Goal: Task Accomplishment & Management: Manage account settings

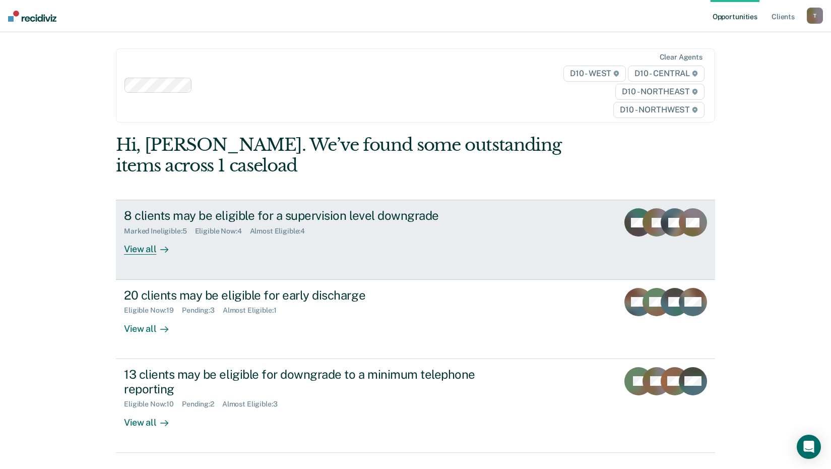
click at [144, 251] on div "View all" at bounding box center [152, 245] width 56 height 20
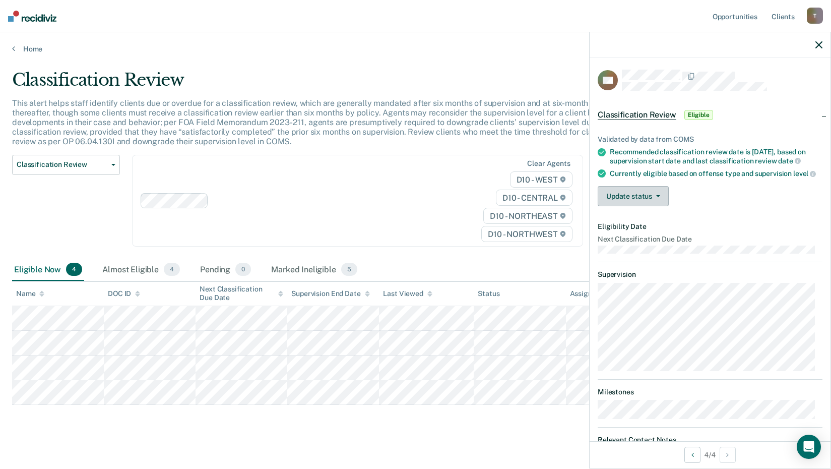
click at [658, 206] on button "Update status" at bounding box center [633, 196] width 71 height 20
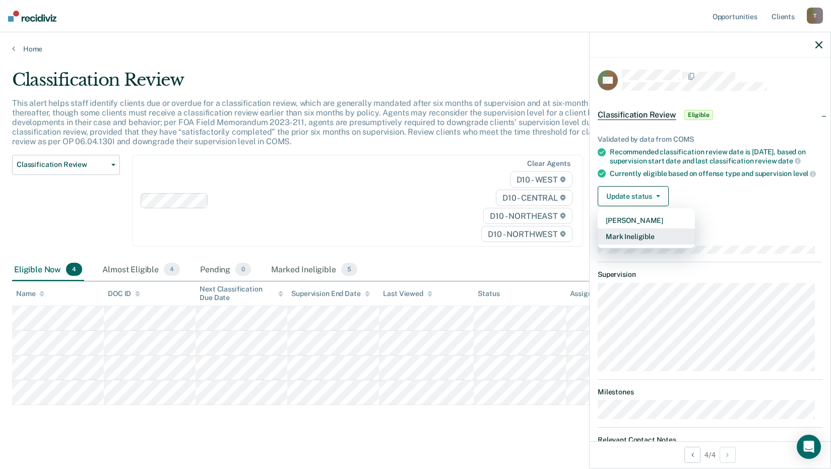
click at [643, 244] on button "Mark Ineligible" at bounding box center [646, 236] width 97 height 16
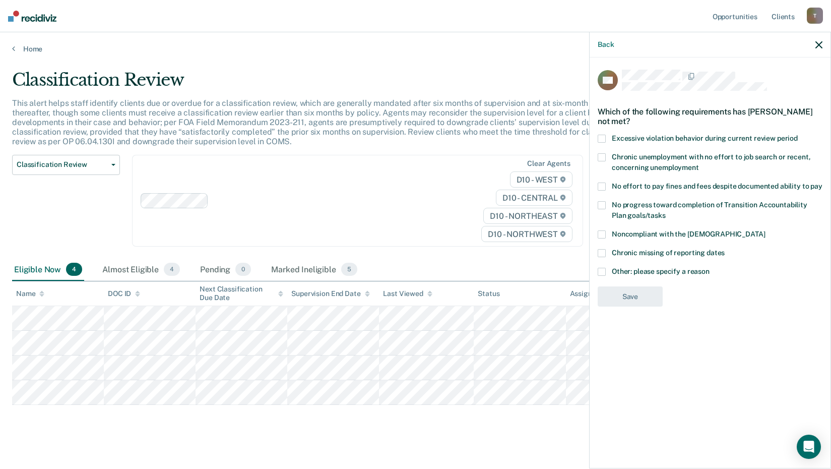
click at [605, 271] on span at bounding box center [602, 272] width 8 height 8
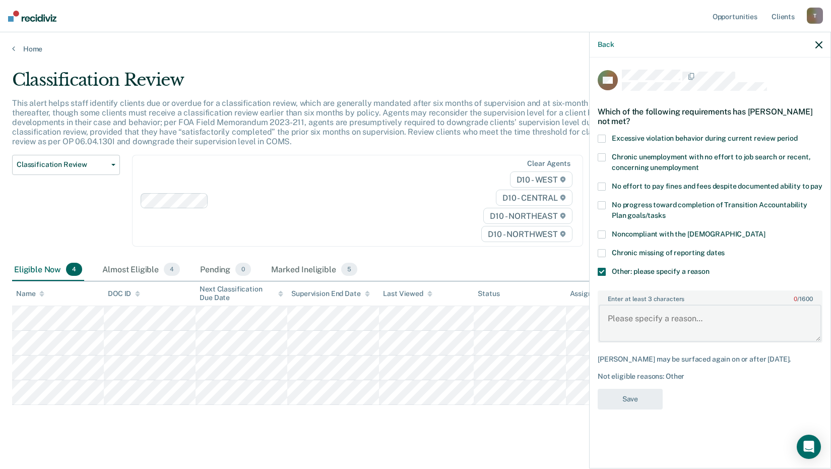
click at [627, 319] on textarea "Enter at least 3 characters 0 / 1600" at bounding box center [710, 322] width 223 height 37
click at [626, 317] on textarea "Enter at least 3 characters 0 / 1600" at bounding box center [710, 322] width 223 height 37
type textarea "violent offense"
click at [634, 402] on button "Save" at bounding box center [630, 399] width 65 height 21
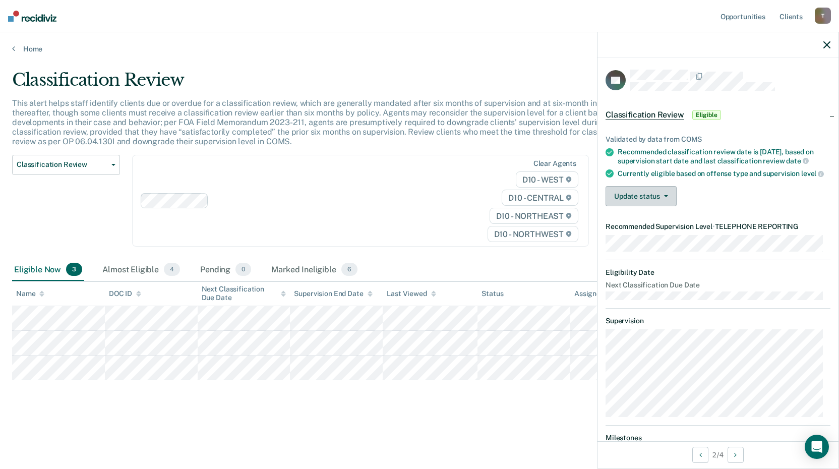
click at [643, 206] on button "Update status" at bounding box center [640, 196] width 71 height 20
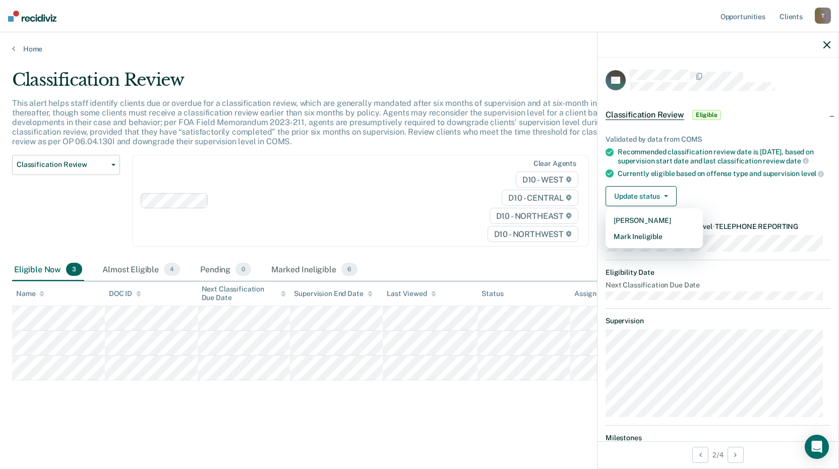
click at [226, 215] on div "Clear agents D10 - WEST D10 - CENTRAL D10 - NORTHEAST D10 - NORTHWEST" at bounding box center [360, 201] width 457 height 92
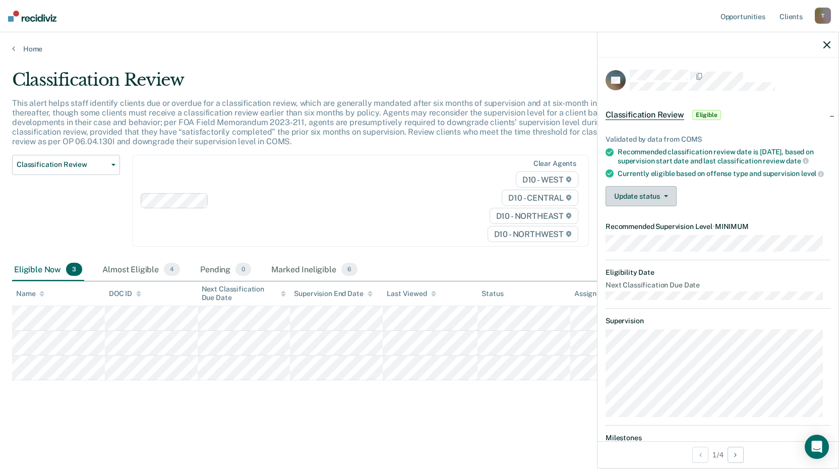
click at [661, 197] on span "button" at bounding box center [664, 196] width 8 height 2
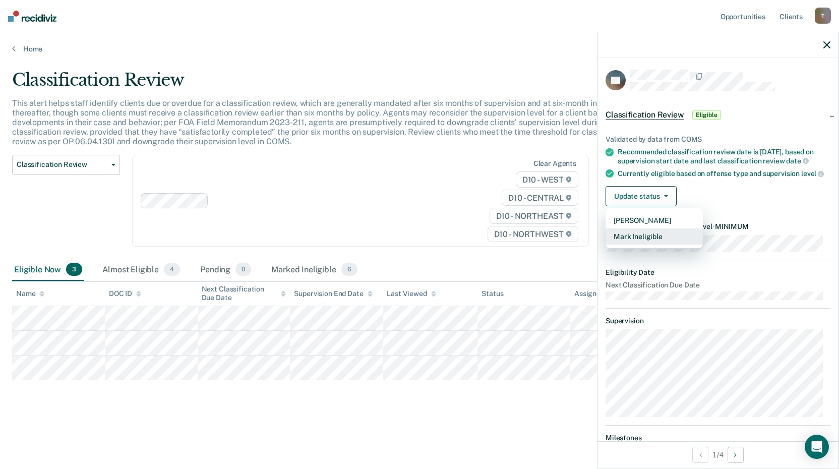
click at [652, 244] on button "Mark Ineligible" at bounding box center [653, 236] width 97 height 16
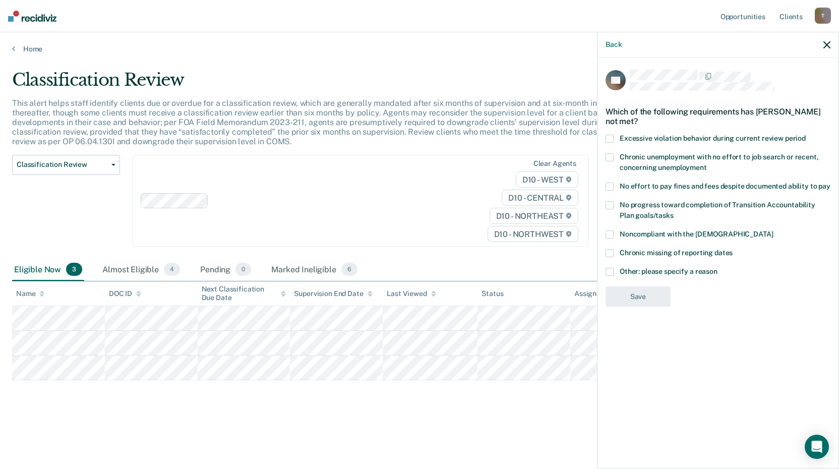
click at [609, 271] on span at bounding box center [609, 272] width 8 height 8
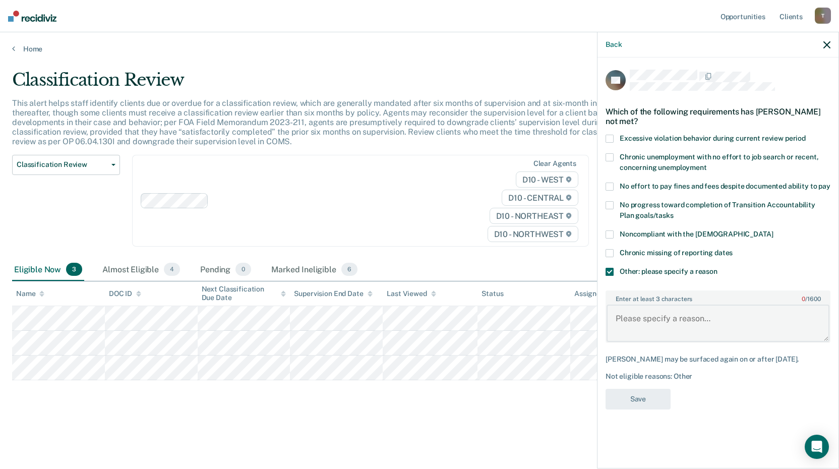
click at [650, 325] on textarea "Enter at least 3 characters 0 / 1600" at bounding box center [717, 322] width 223 height 37
click at [701, 321] on textarea "[GEOGRAPHIC_DATA]" at bounding box center [717, 322] width 223 height 37
type textarea "Macomb County case"
click at [714, 319] on textarea "Macomb County case" at bounding box center [717, 322] width 223 height 37
click at [651, 405] on button "Save" at bounding box center [637, 399] width 65 height 21
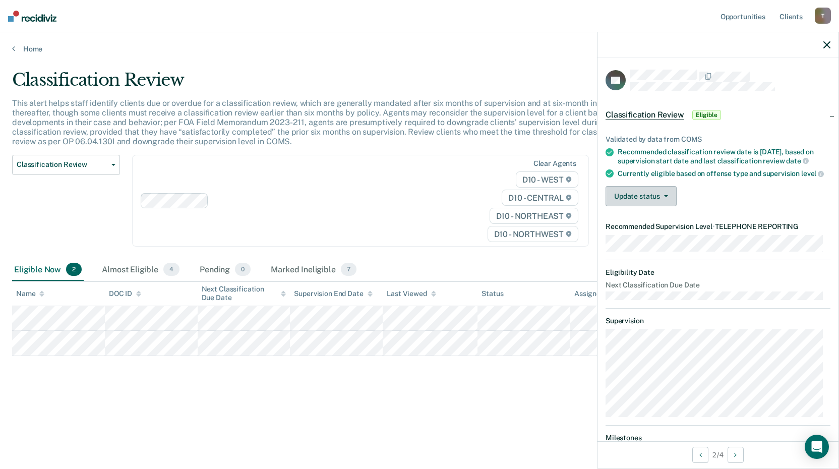
click at [662, 206] on button "Update status" at bounding box center [640, 196] width 71 height 20
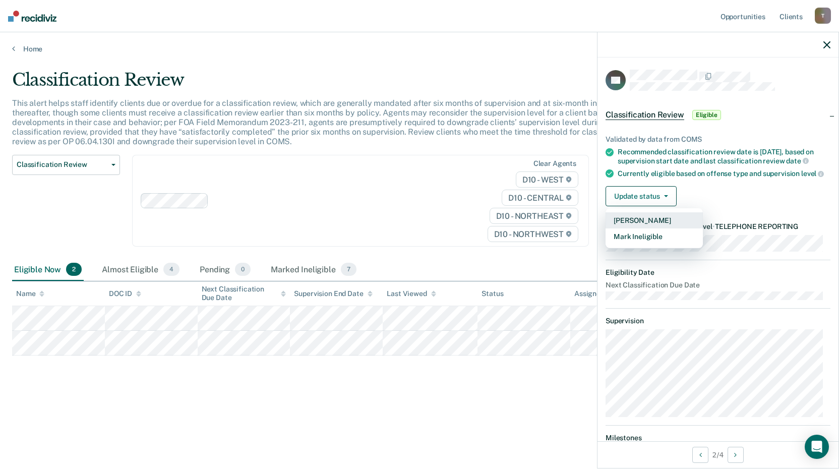
click at [648, 228] on button "[PERSON_NAME]" at bounding box center [653, 220] width 97 height 16
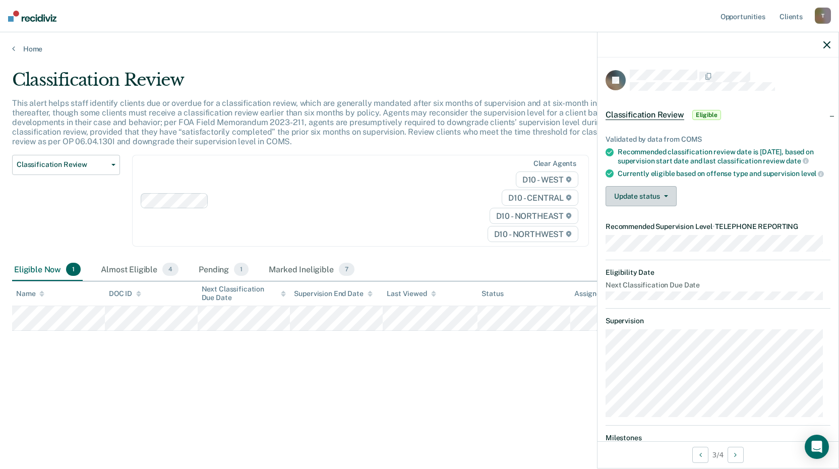
click at [672, 206] on button "Update status" at bounding box center [640, 196] width 71 height 20
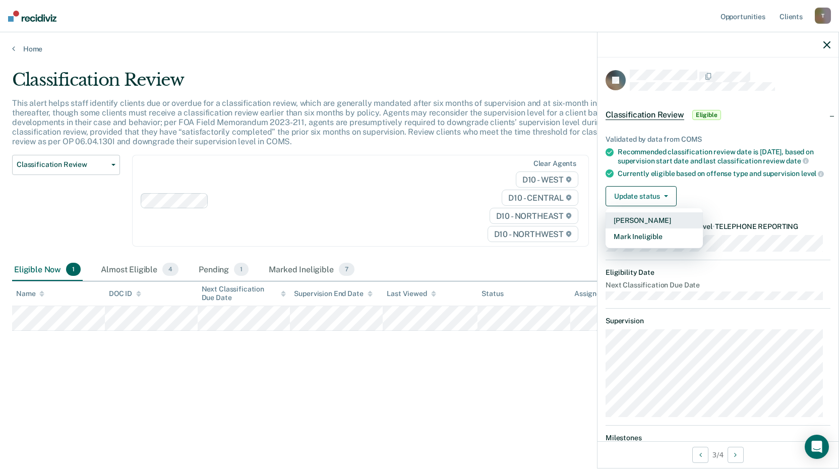
click at [658, 228] on button "[PERSON_NAME]" at bounding box center [653, 220] width 97 height 16
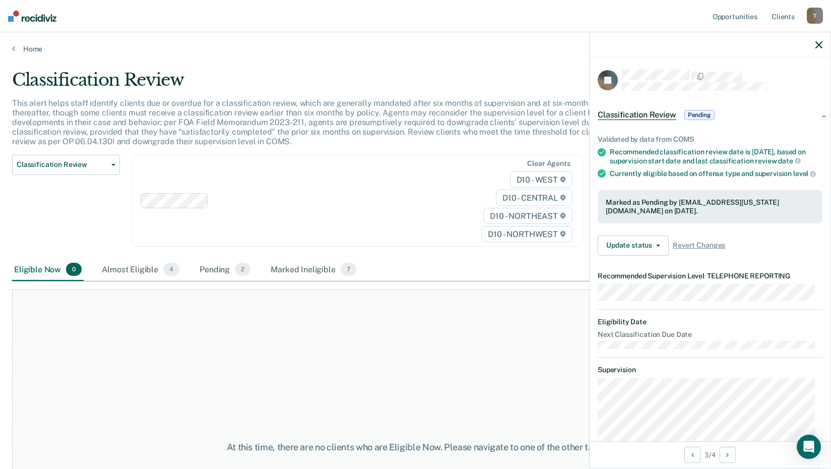
click at [818, 46] on icon "button" at bounding box center [819, 44] width 7 height 7
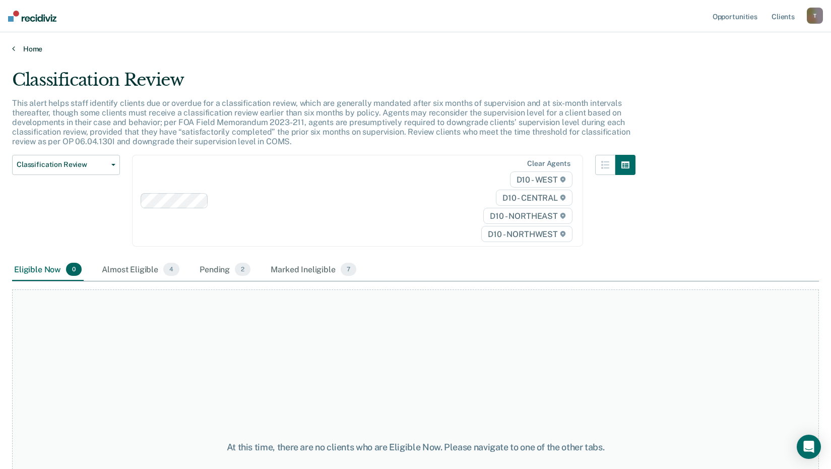
click at [17, 50] on link "Home" at bounding box center [415, 48] width 807 height 9
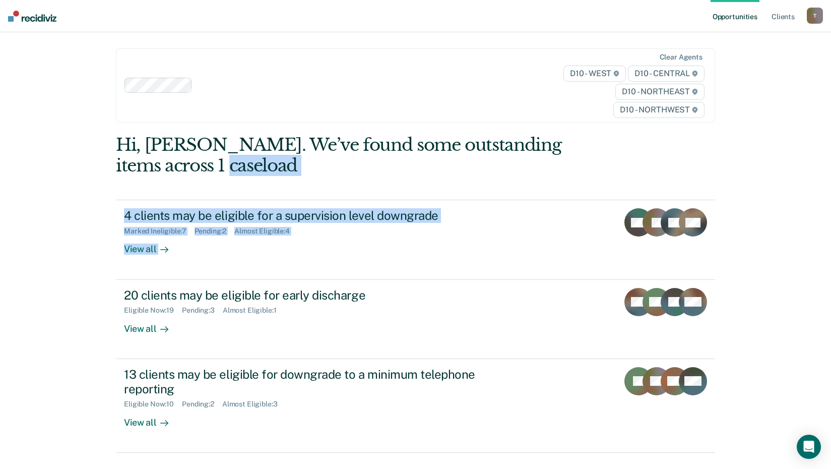
drag, startPoint x: 831, startPoint y: 162, endPoint x: 832, endPoint y: 185, distance: 23.7
click at [831, 185] on html "Looks like you’re using Internet Explorer 11. For faster loading and a better e…" at bounding box center [415, 234] width 831 height 469
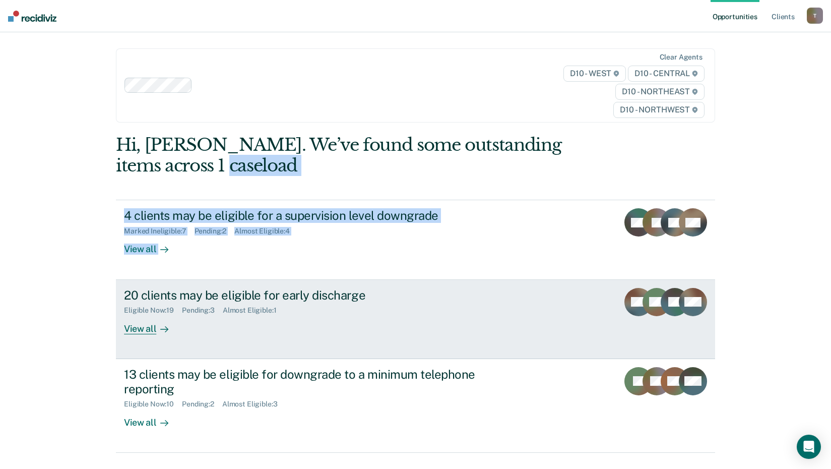
click at [139, 326] on div "View all" at bounding box center [152, 325] width 56 height 20
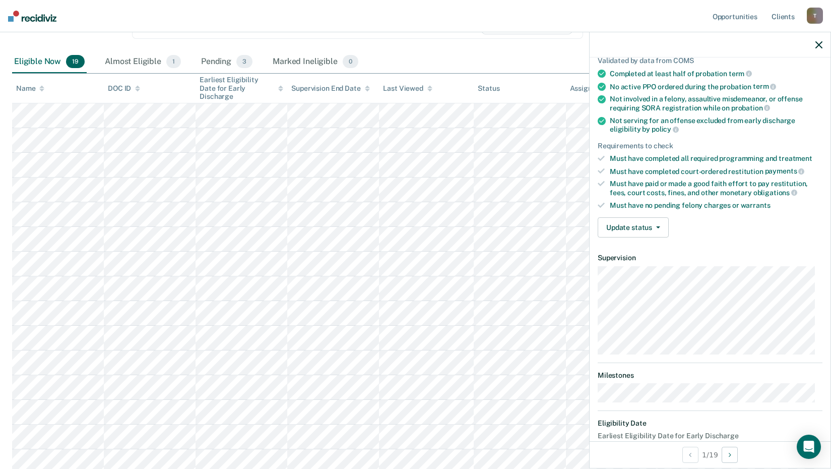
scroll to position [83, 0]
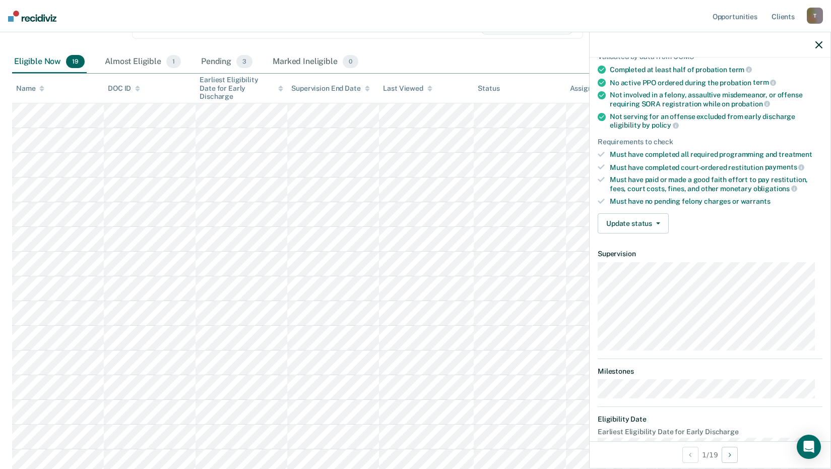
click at [822, 42] on icon "button" at bounding box center [819, 44] width 7 height 7
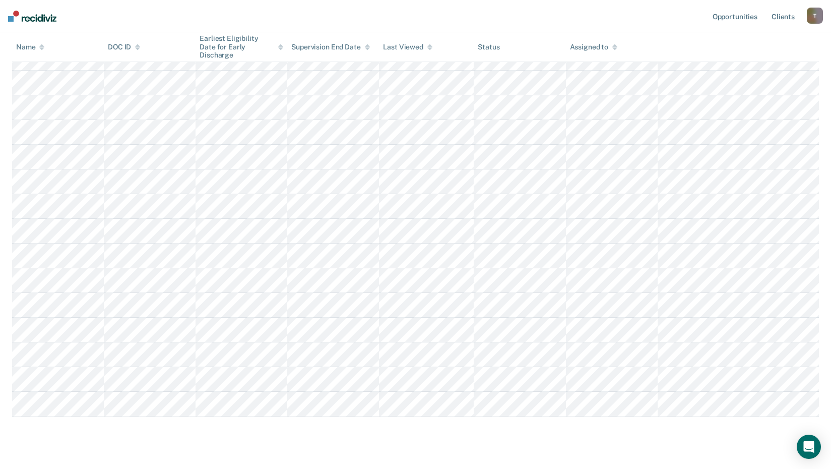
scroll to position [351, 0]
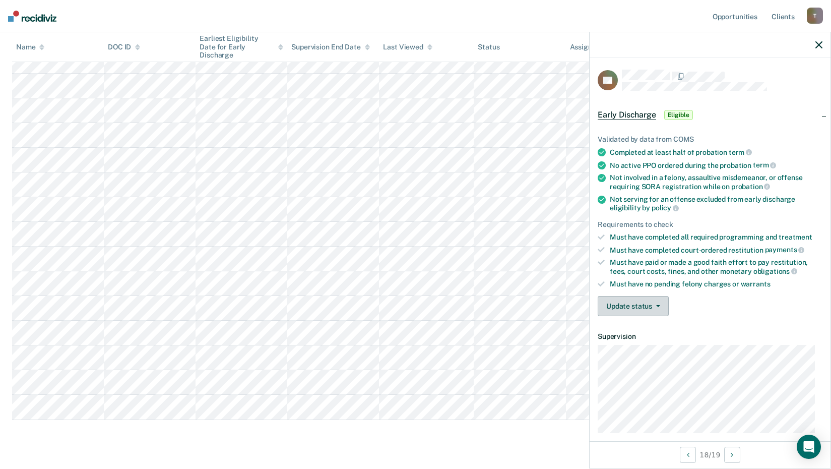
click at [660, 303] on button "Update status" at bounding box center [633, 306] width 71 height 20
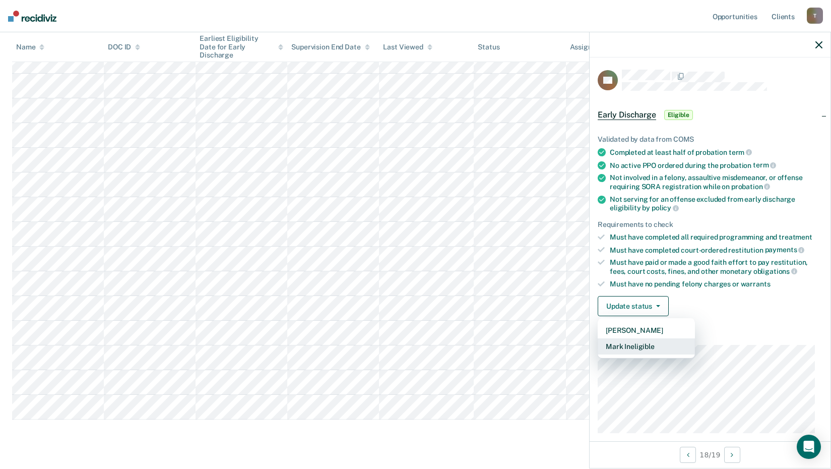
click at [651, 344] on button "Mark Ineligible" at bounding box center [646, 346] width 97 height 16
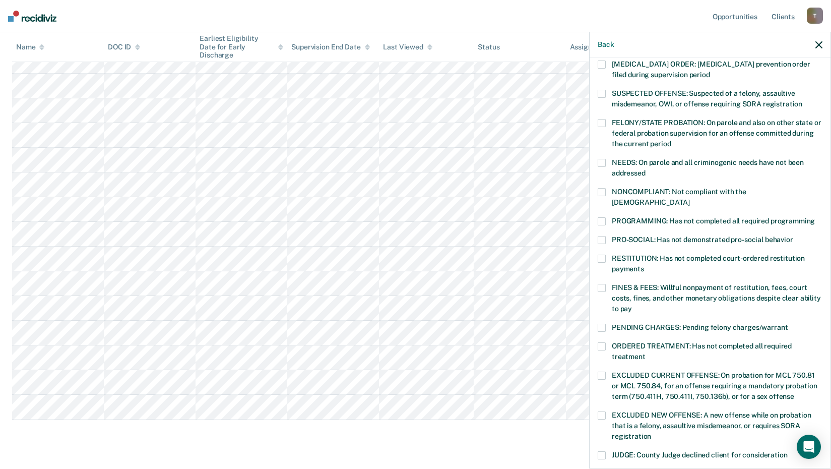
scroll to position [75, 0]
click at [602, 216] on span at bounding box center [602, 220] width 8 height 8
click at [605, 283] on span at bounding box center [602, 287] width 8 height 8
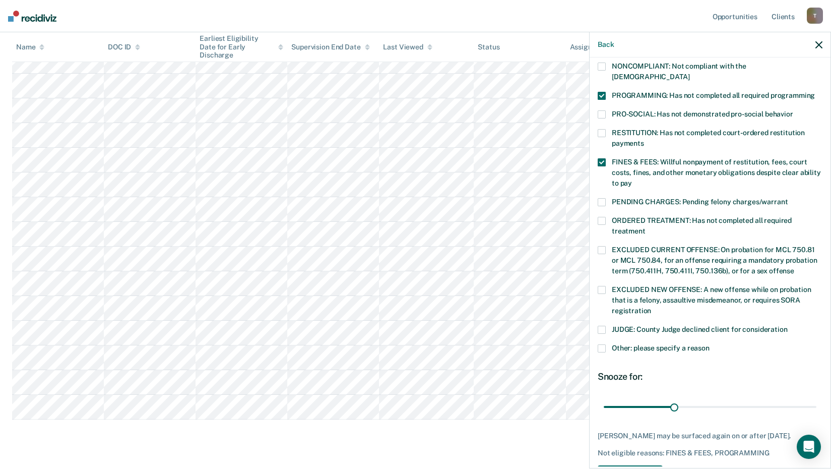
scroll to position [234, 0]
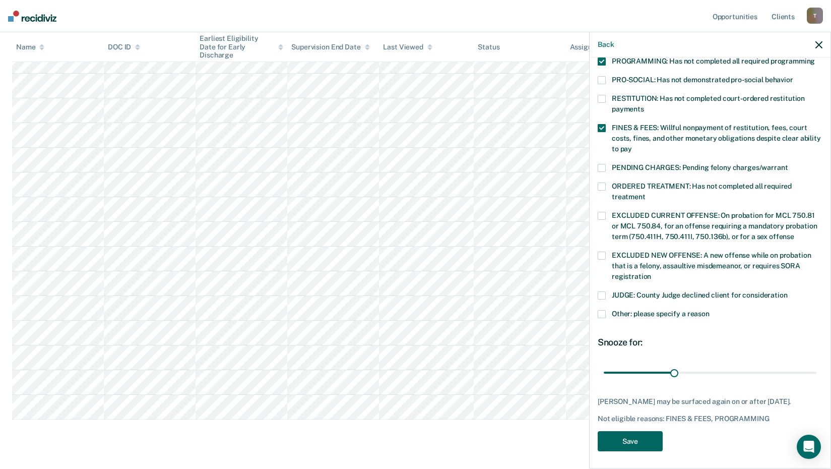
click at [653, 441] on button "Save" at bounding box center [630, 441] width 65 height 21
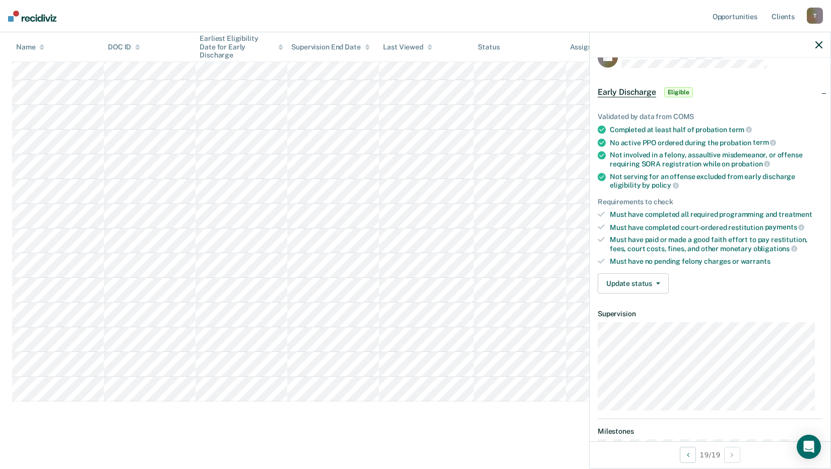
scroll to position [0, 0]
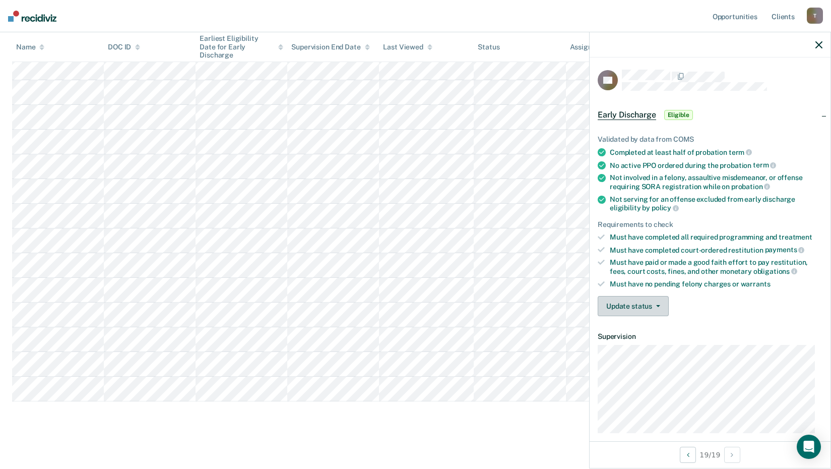
click at [650, 303] on button "Update status" at bounding box center [633, 306] width 71 height 20
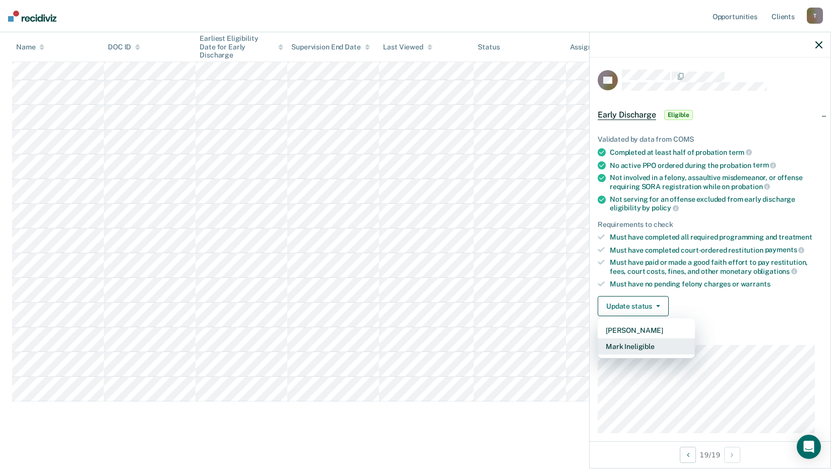
click at [646, 348] on button "Mark Ineligible" at bounding box center [646, 346] width 97 height 16
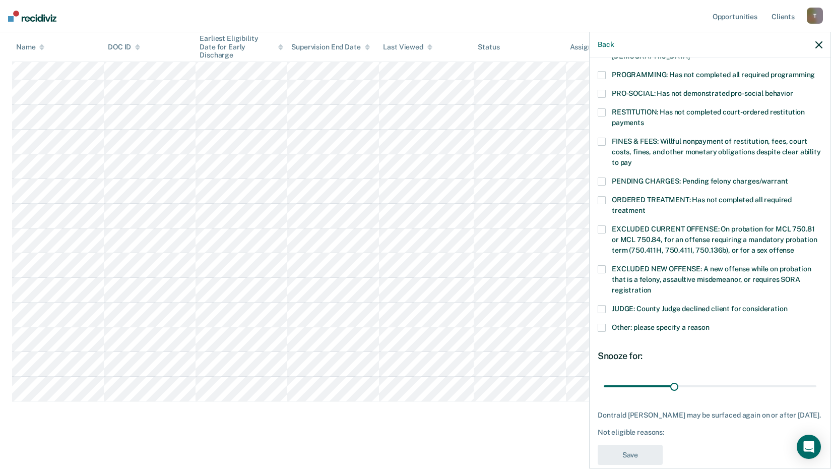
scroll to position [221, 0]
click at [603, 323] on span at bounding box center [602, 327] width 8 height 8
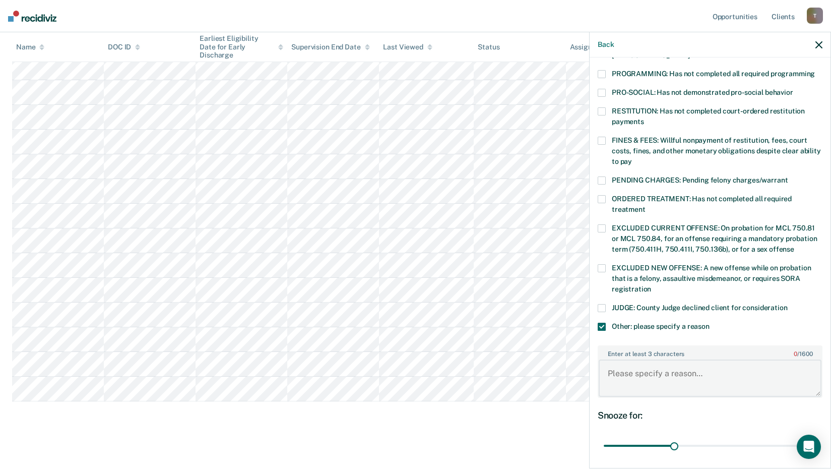
click at [613, 360] on textarea "Enter at least 3 characters 0 / 1600" at bounding box center [710, 377] width 223 height 37
paste textarea "He has not enrolled in GED classes"
type textarea "He has not enrolled in GED classes."
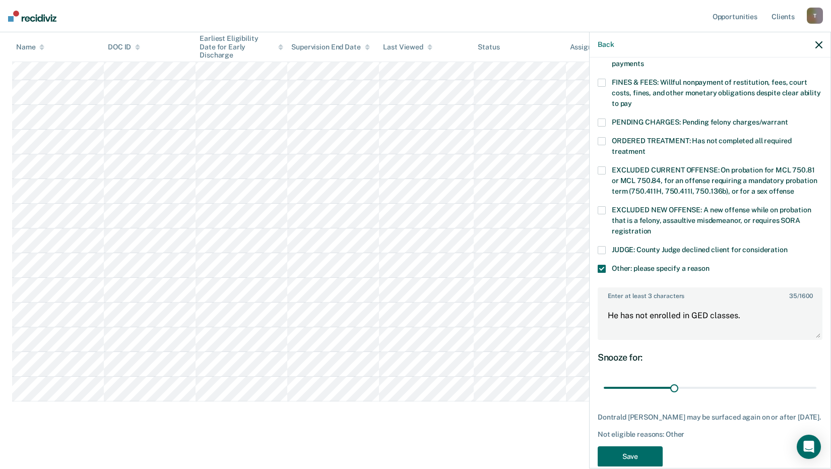
scroll to position [295, 0]
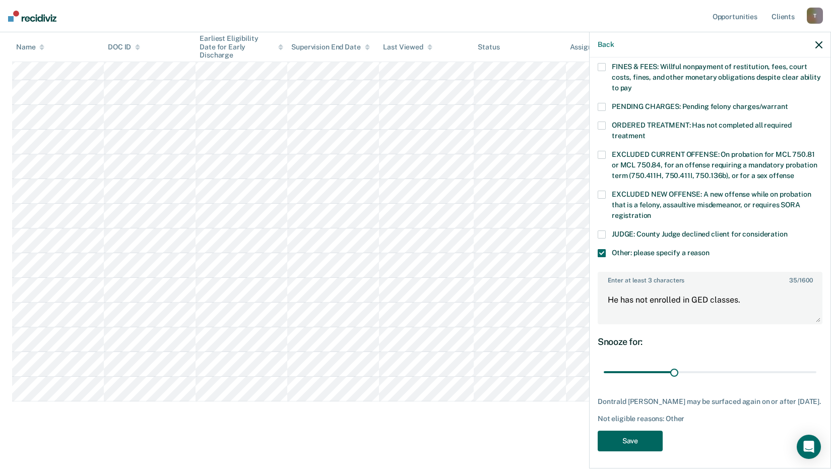
click at [625, 437] on button "Save" at bounding box center [630, 440] width 65 height 21
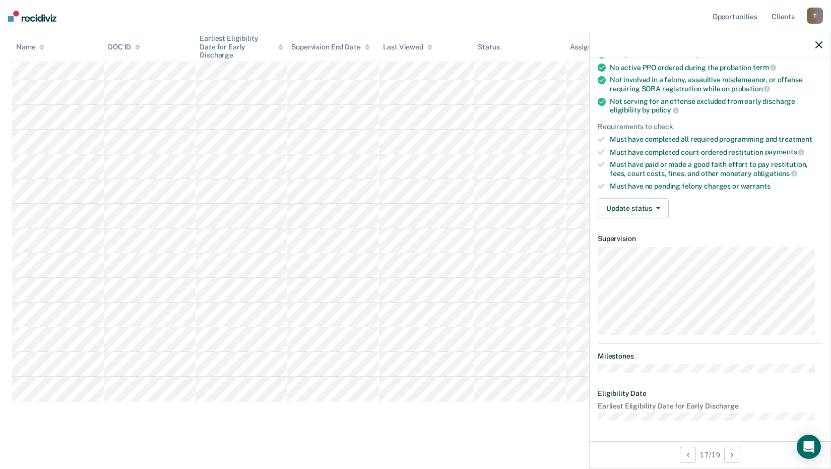
scroll to position [96, 0]
click at [660, 207] on button "Update status" at bounding box center [633, 210] width 71 height 20
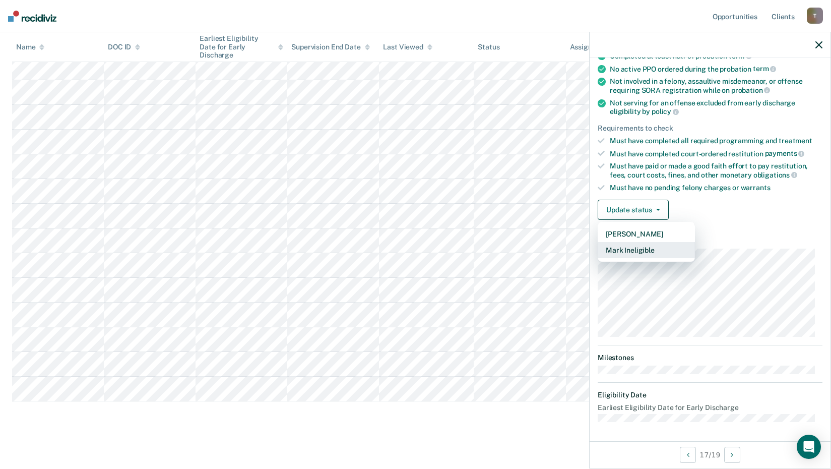
click at [644, 246] on button "Mark Ineligible" at bounding box center [646, 250] width 97 height 16
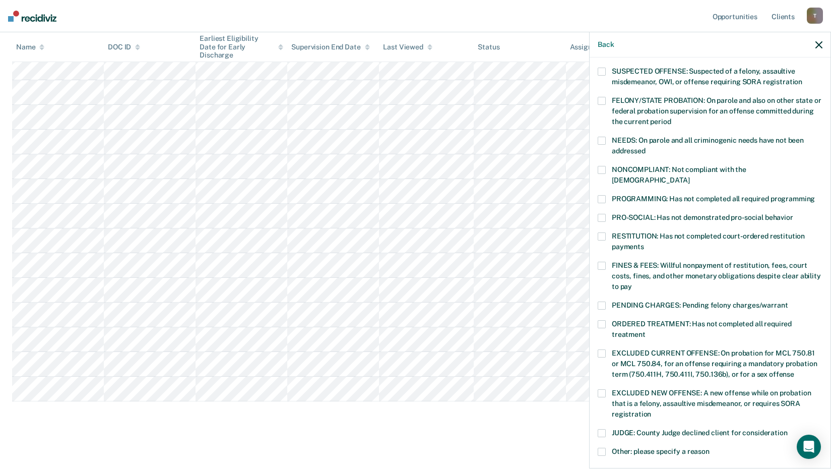
click at [602, 195] on span at bounding box center [602, 199] width 8 height 8
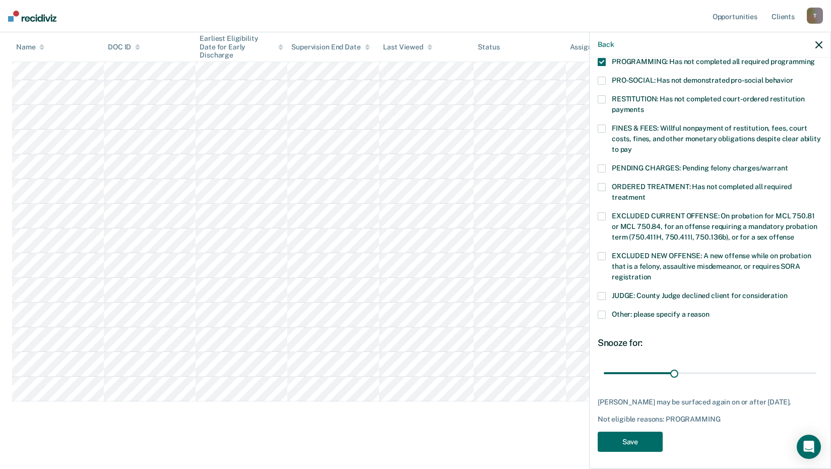
scroll to position [234, 0]
click at [648, 434] on button "Save" at bounding box center [630, 441] width 65 height 21
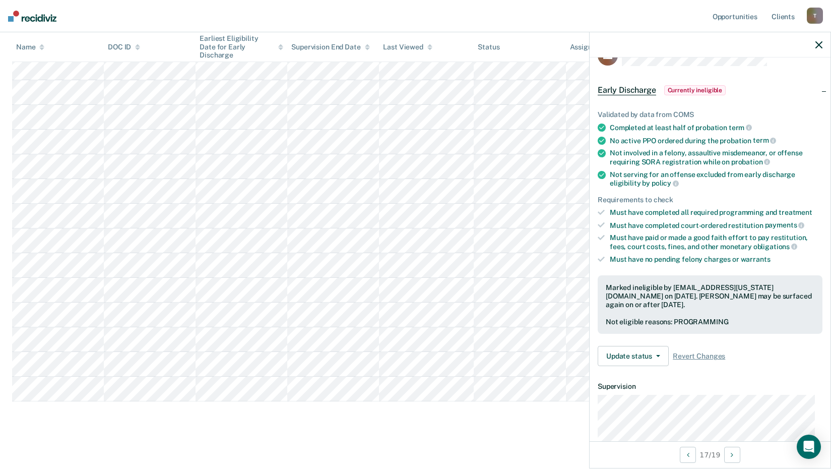
scroll to position [0, 0]
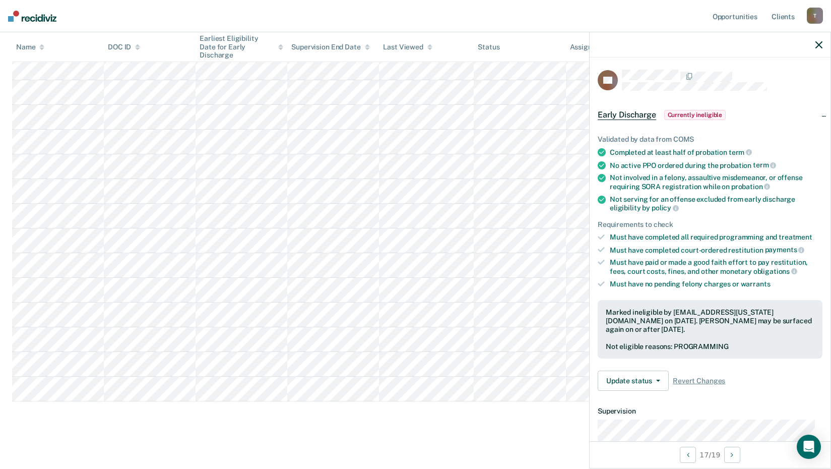
click at [819, 40] on button "button" at bounding box center [819, 44] width 7 height 9
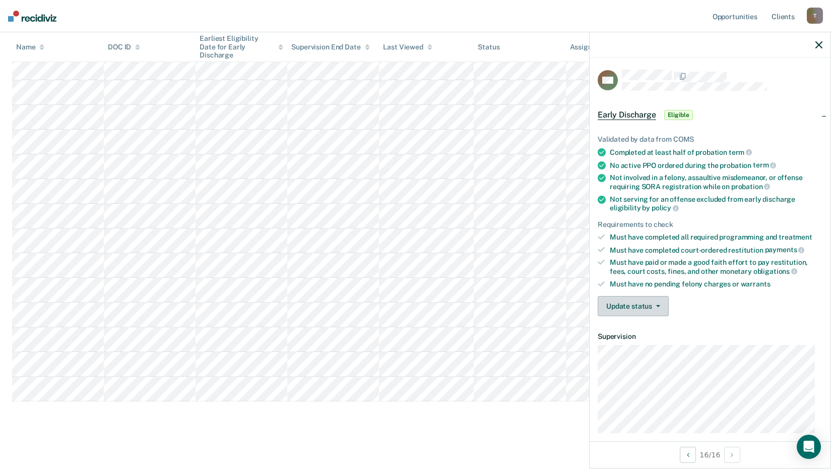
click at [644, 304] on button "Update status" at bounding box center [633, 306] width 71 height 20
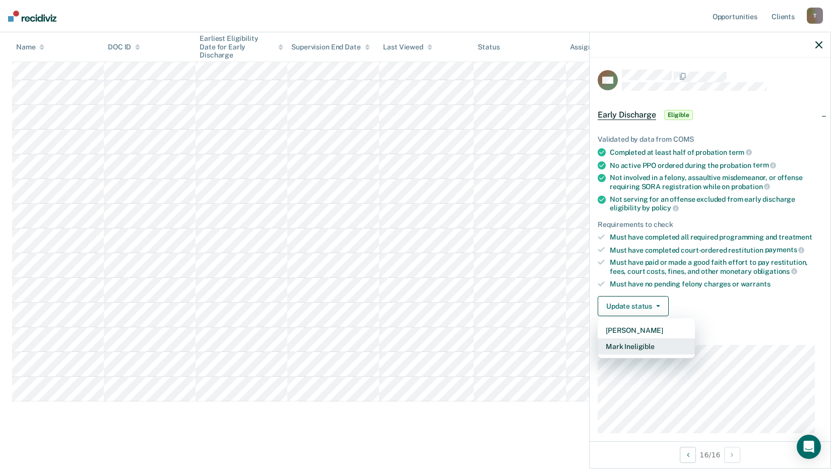
click at [645, 345] on button "Mark Ineligible" at bounding box center [646, 346] width 97 height 16
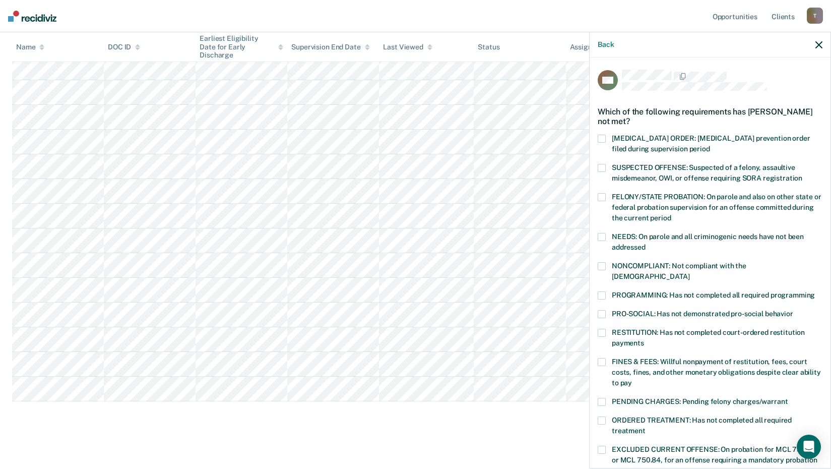
click at [602, 291] on span at bounding box center [602, 295] width 8 height 8
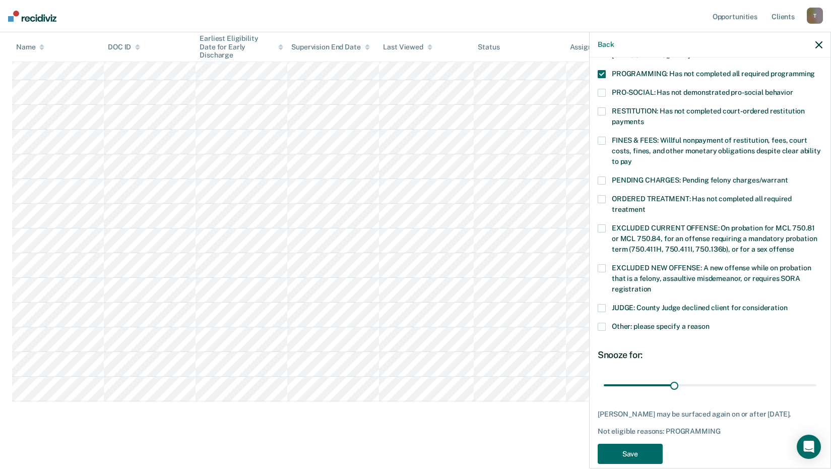
scroll to position [224, 0]
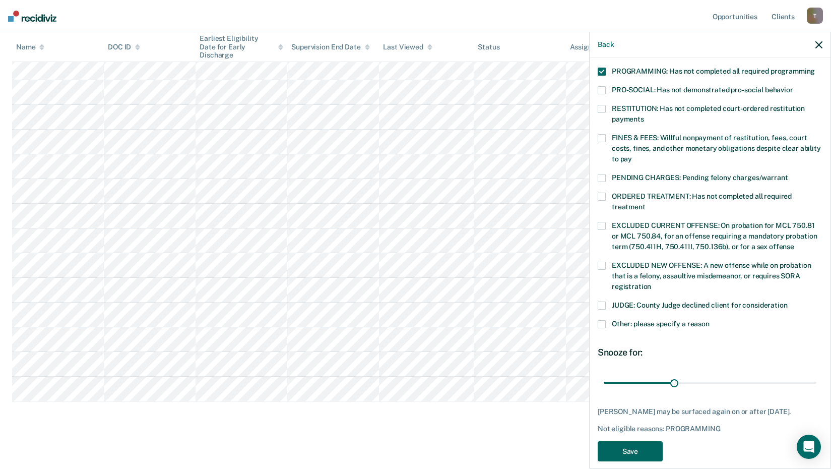
click at [639, 446] on button "Save" at bounding box center [630, 451] width 65 height 21
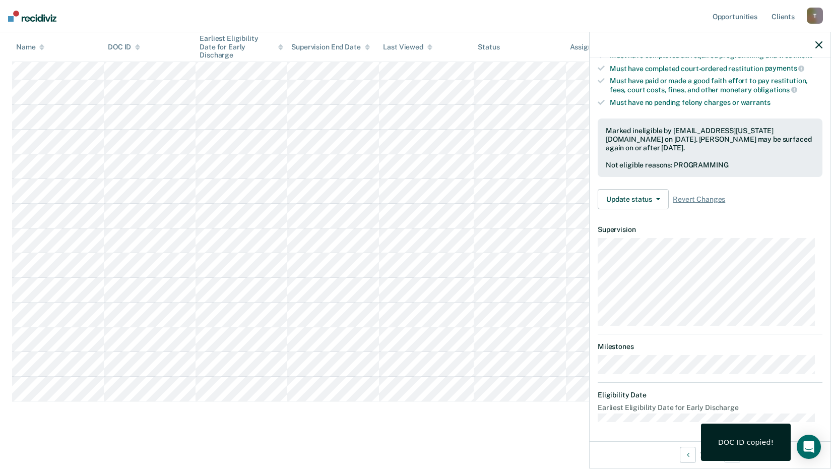
scroll to position [96, 0]
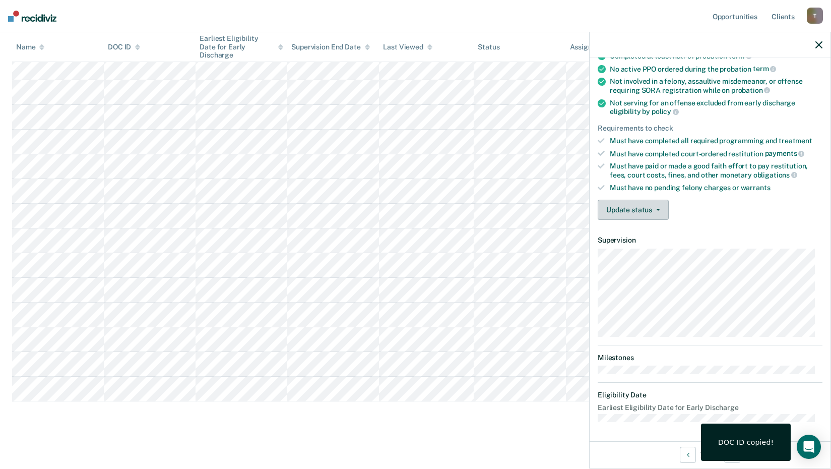
click at [651, 210] on button "Update status" at bounding box center [633, 210] width 71 height 20
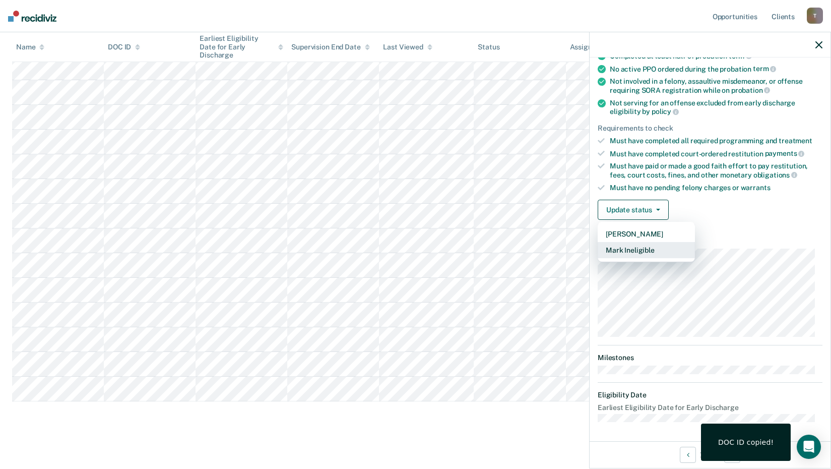
click at [644, 250] on button "Mark Ineligible" at bounding box center [646, 250] width 97 height 16
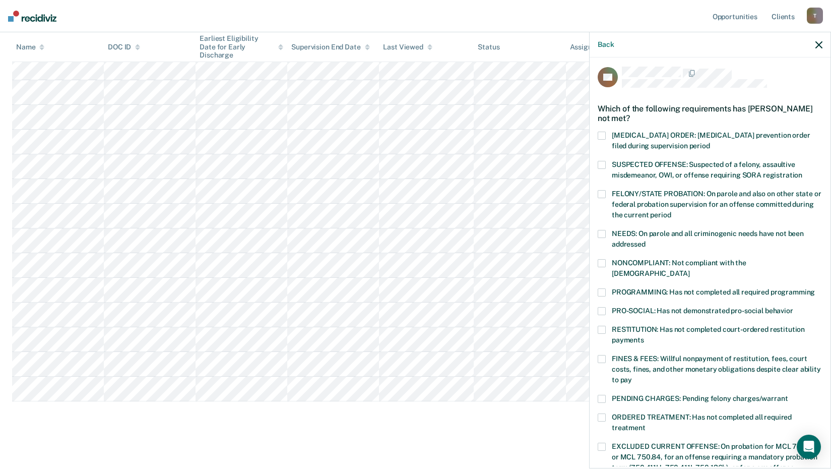
scroll to position [0, 0]
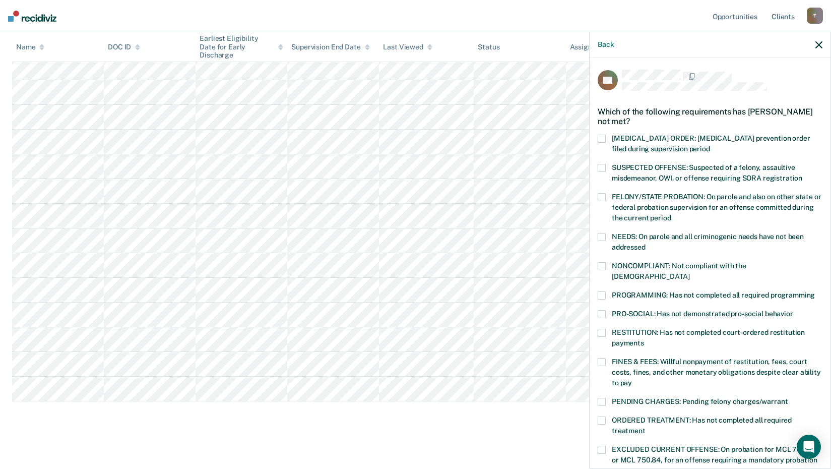
click at [605, 136] on span at bounding box center [602, 139] width 8 height 8
click at [605, 137] on span at bounding box center [602, 139] width 8 height 8
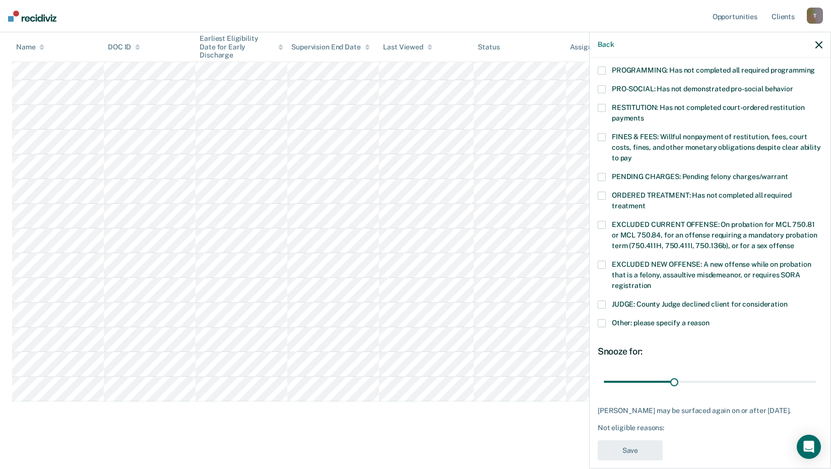
scroll to position [234, 0]
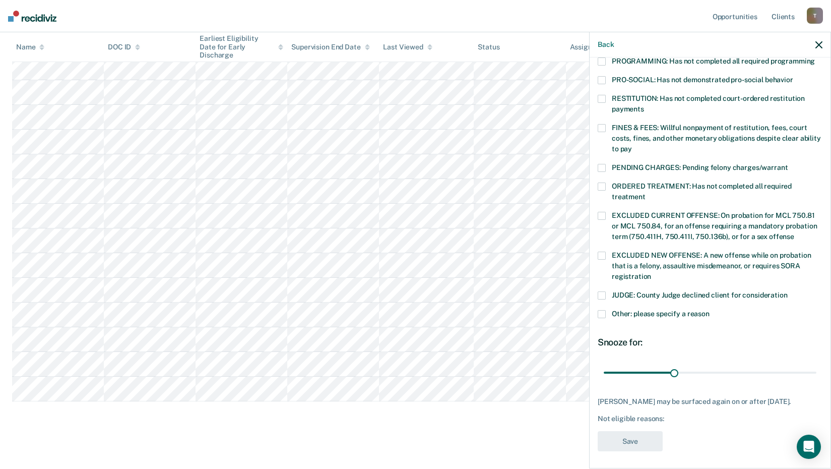
click at [604, 310] on span at bounding box center [602, 314] width 8 height 8
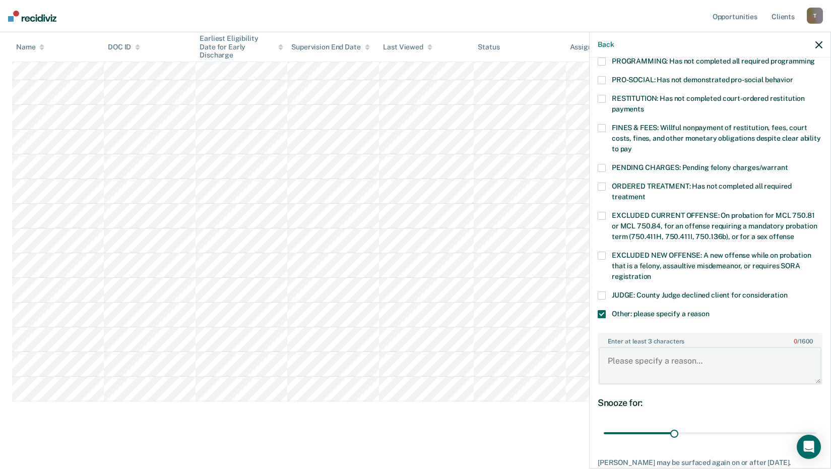
click at [653, 357] on textarea "Enter at least 3 characters 0 / 1600" at bounding box center [710, 365] width 223 height 37
click at [632, 350] on textarea "Arrearage Child Support" at bounding box center [710, 365] width 223 height 37
click at [608, 348] on textarea "Arrearage Child Support" at bounding box center [710, 365] width 223 height 37
drag, startPoint x: 647, startPoint y: 350, endPoint x: 601, endPoint y: 351, distance: 45.9
click at [601, 351] on textarea "Arrearage Child Support" at bounding box center [710, 365] width 223 height 37
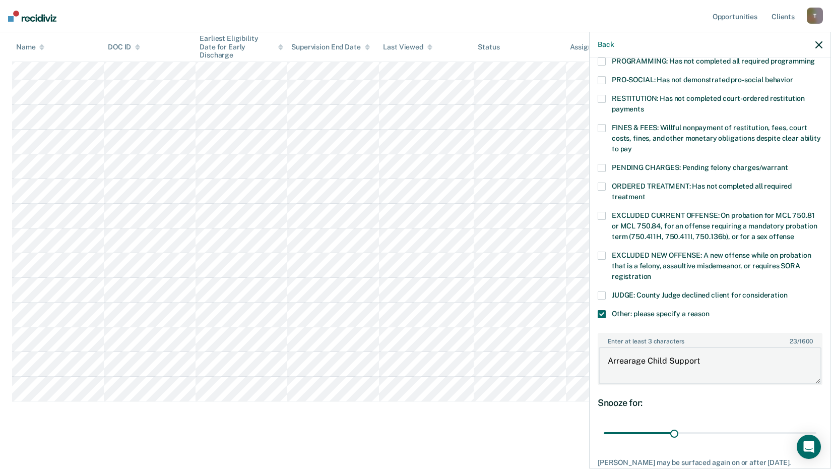
click at [646, 349] on textarea "Arrearage Child Support" at bounding box center [710, 365] width 223 height 37
type textarea "Arrearage in Child Support"
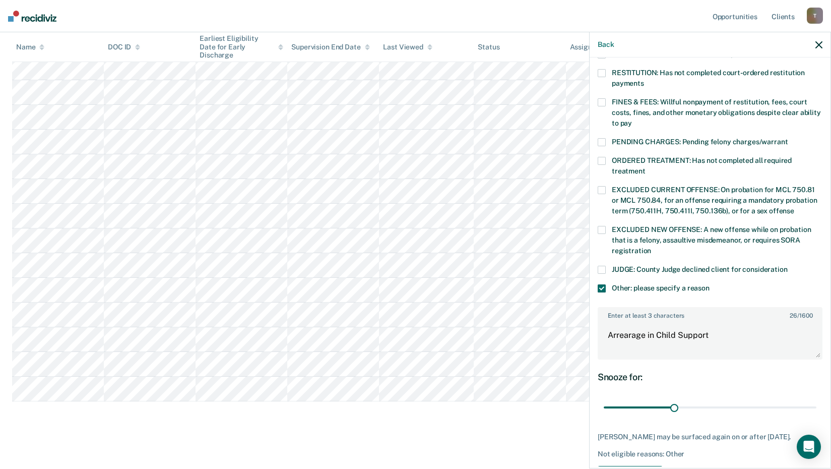
scroll to position [272, 0]
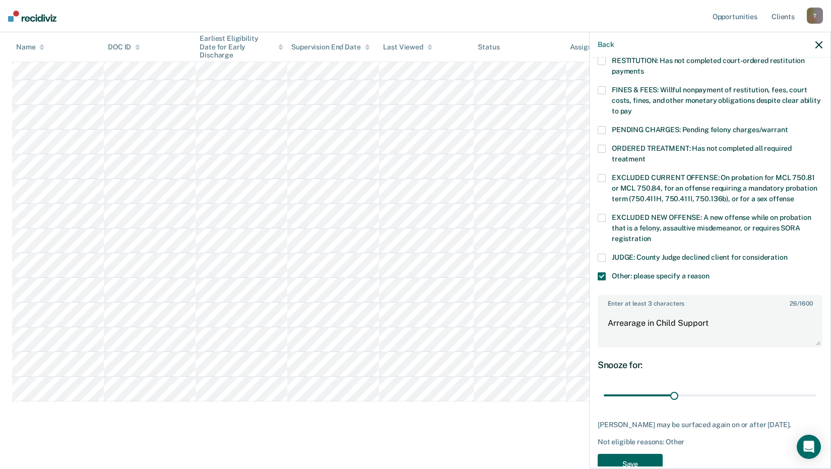
click at [653, 456] on button "Save" at bounding box center [630, 464] width 65 height 21
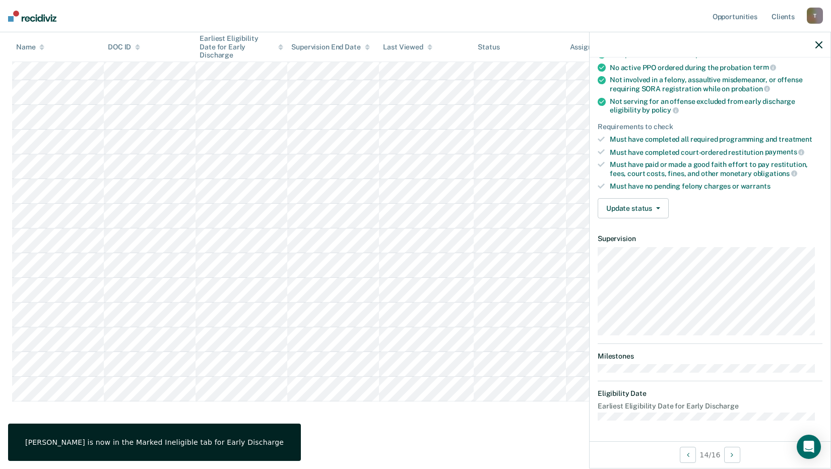
scroll to position [96, 0]
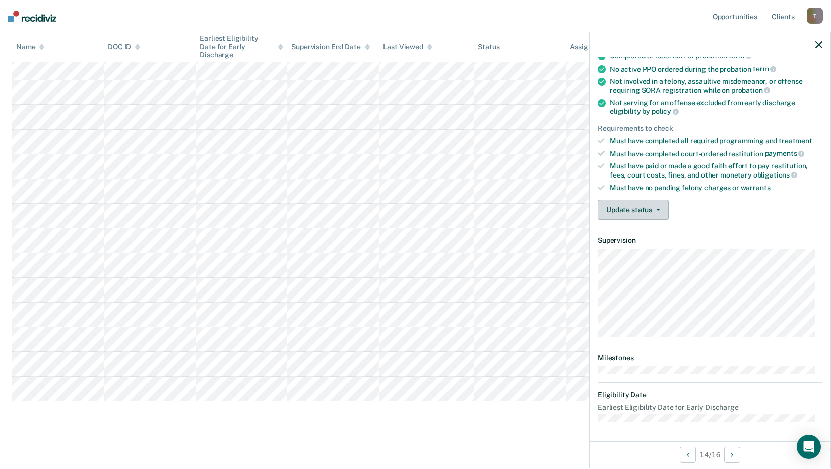
click at [653, 207] on button "Update status" at bounding box center [633, 210] width 71 height 20
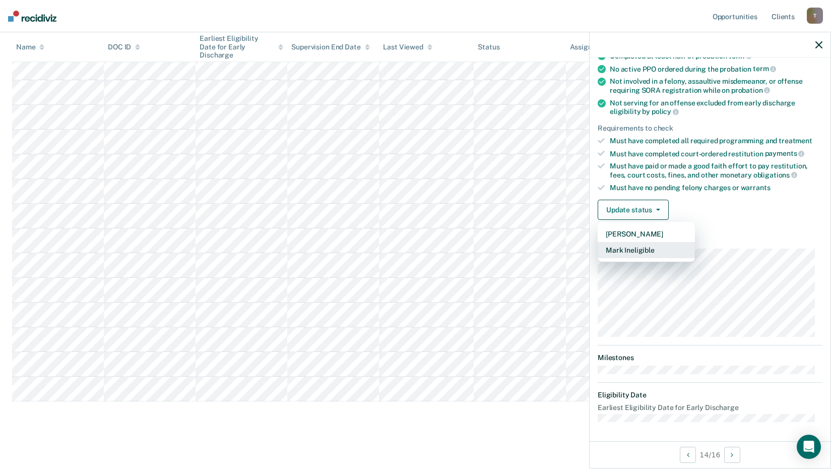
click at [654, 248] on button "Mark Ineligible" at bounding box center [646, 250] width 97 height 16
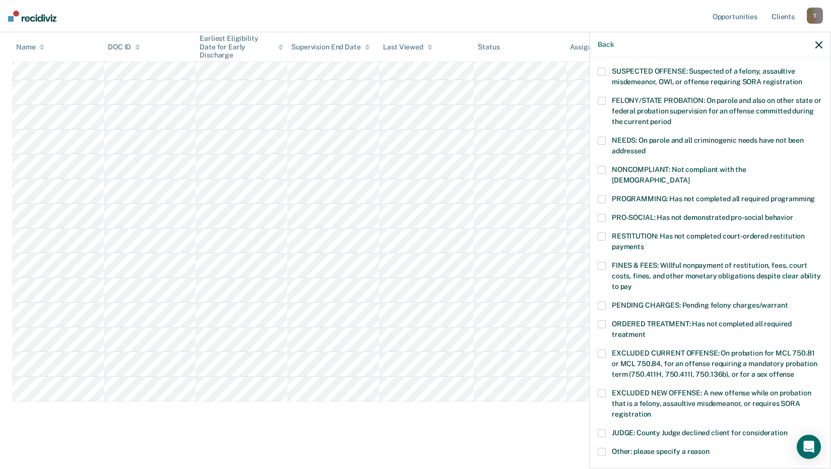
click at [599, 262] on span at bounding box center [602, 266] width 8 height 8
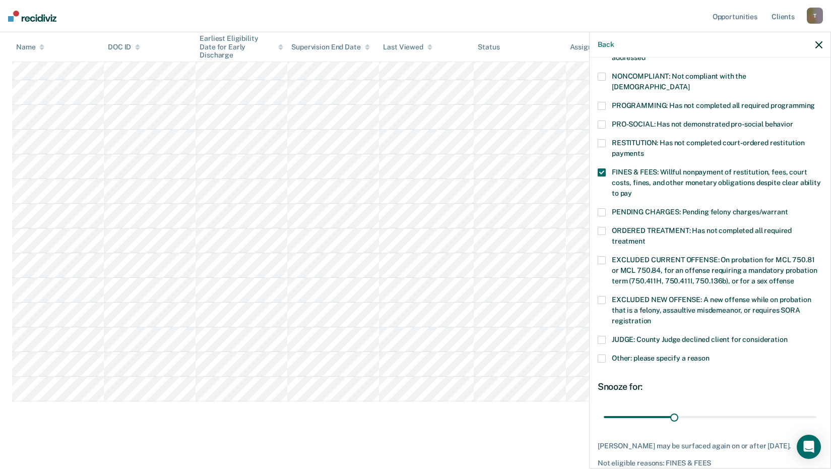
scroll to position [195, 0]
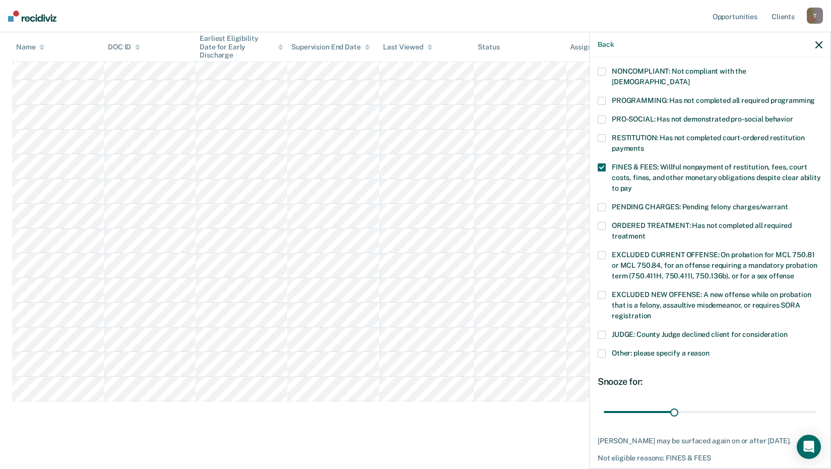
click at [602, 349] on span at bounding box center [602, 353] width 8 height 8
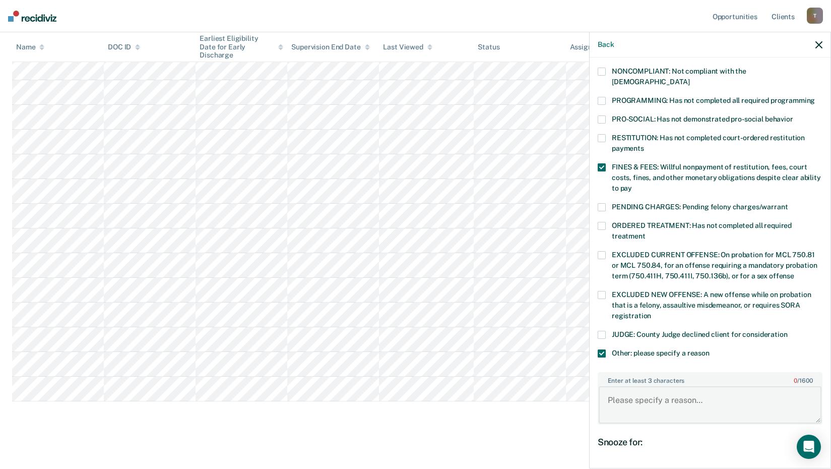
click at [638, 386] on textarea "Enter at least 3 characters 0 / 1600" at bounding box center [710, 404] width 223 height 37
type textarea "C"
type textarea "Outstanding community service"
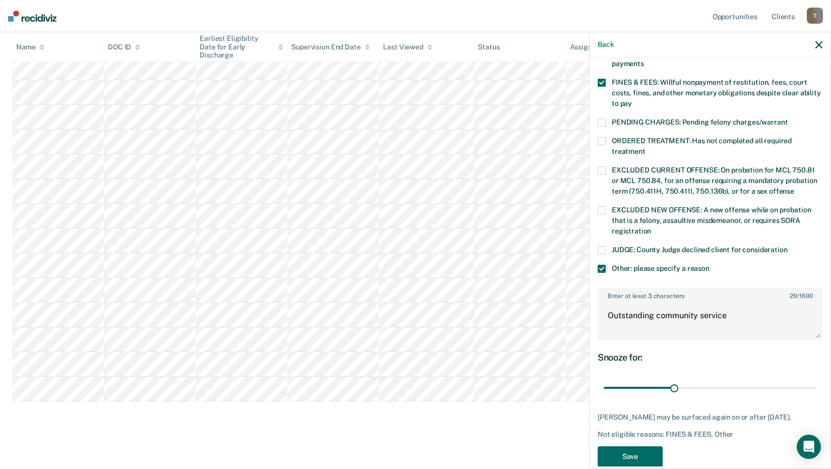
scroll to position [295, 0]
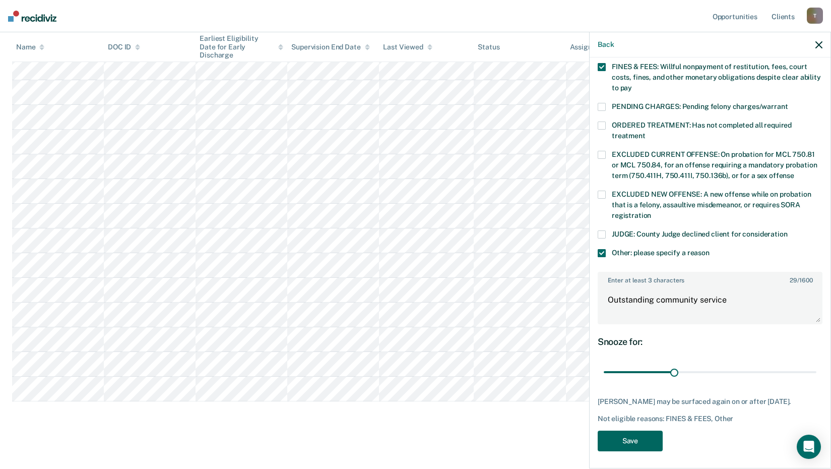
click at [626, 442] on button "Save" at bounding box center [630, 440] width 65 height 21
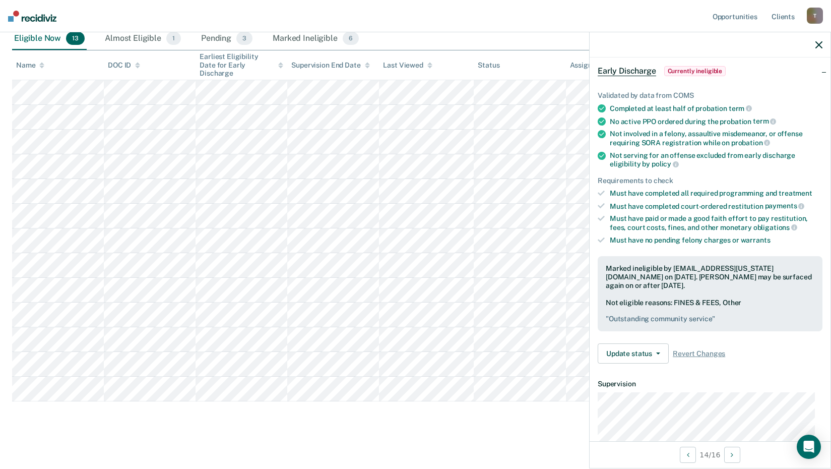
scroll to position [0, 0]
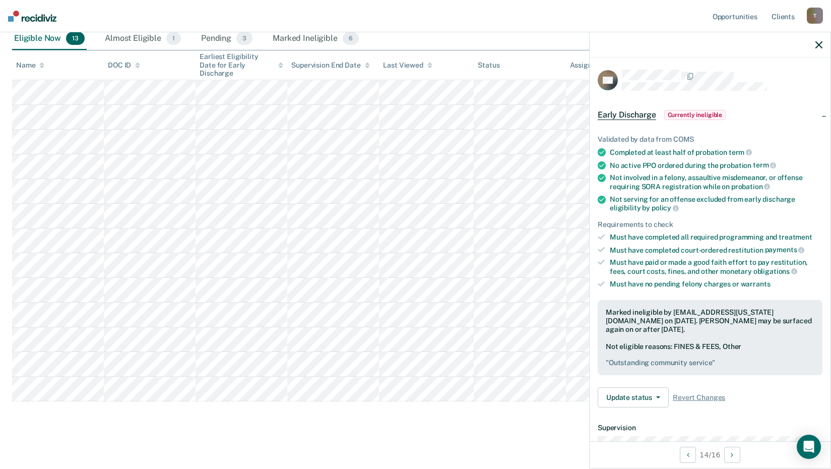
click at [813, 47] on div at bounding box center [710, 44] width 241 height 25
drag, startPoint x: 813, startPoint y: 41, endPoint x: 818, endPoint y: 42, distance: 5.1
click at [818, 42] on div at bounding box center [710, 44] width 241 height 25
click at [818, 42] on icon "button" at bounding box center [819, 44] width 7 height 7
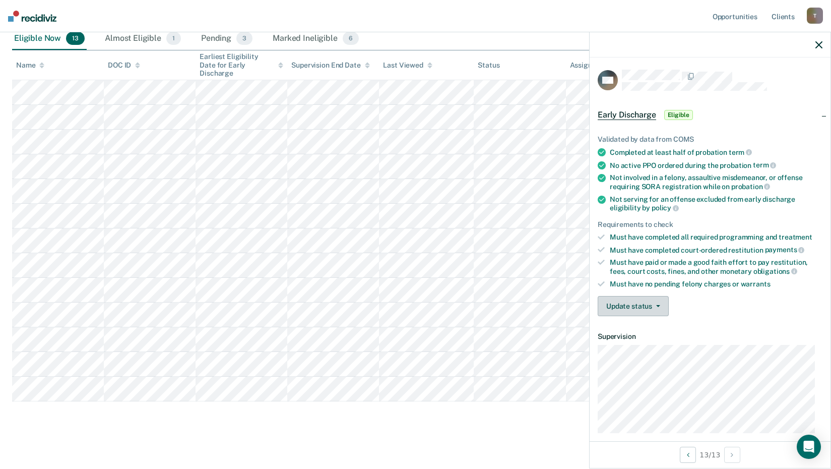
click at [654, 306] on button "Update status" at bounding box center [633, 306] width 71 height 20
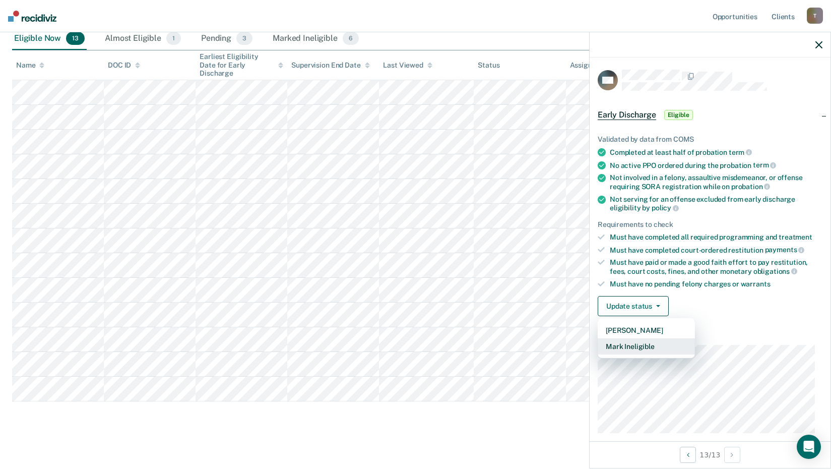
click at [644, 347] on button "Mark Ineligible" at bounding box center [646, 346] width 97 height 16
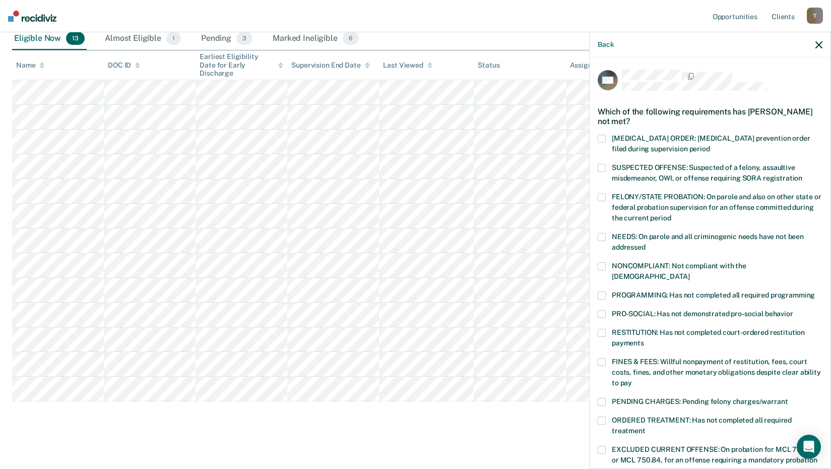
click at [605, 291] on span at bounding box center [602, 295] width 8 height 8
click at [604, 358] on span at bounding box center [602, 362] width 8 height 8
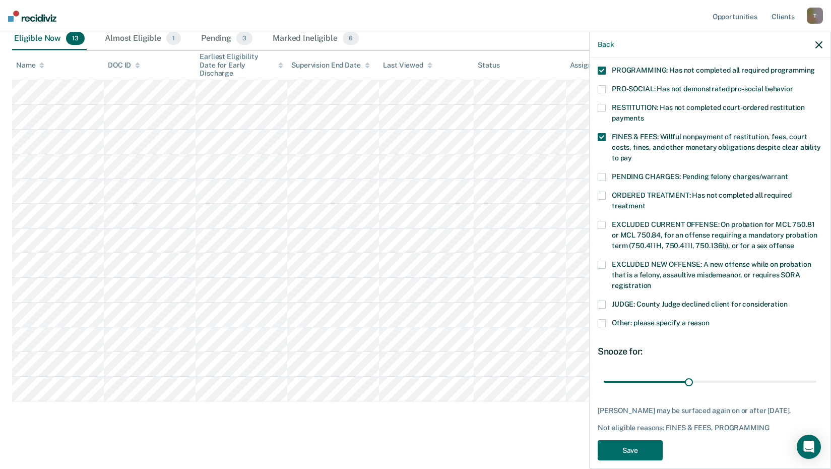
scroll to position [234, 0]
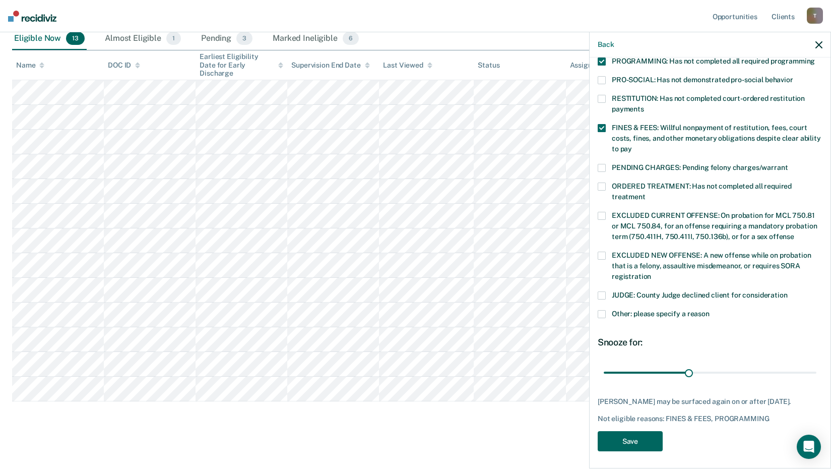
click at [622, 440] on button "Save" at bounding box center [630, 441] width 65 height 21
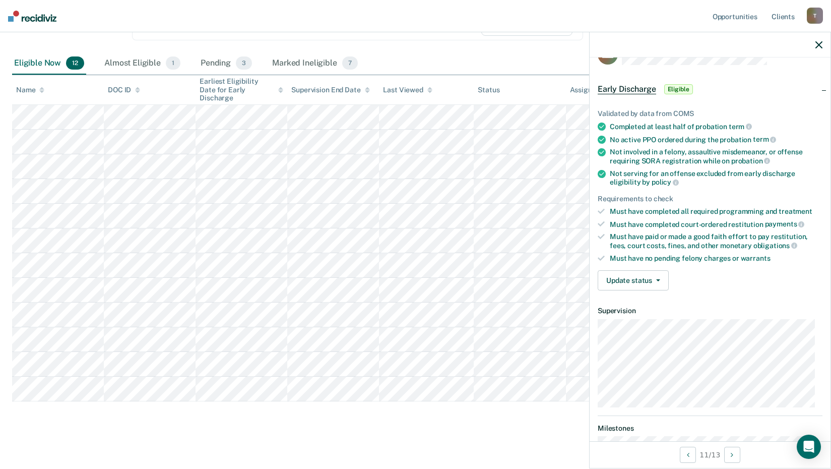
scroll to position [0, 0]
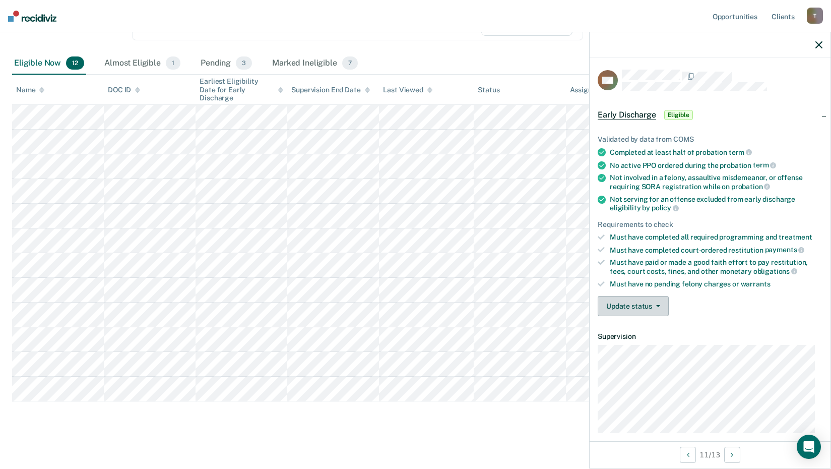
click at [660, 303] on button "Update status" at bounding box center [633, 306] width 71 height 20
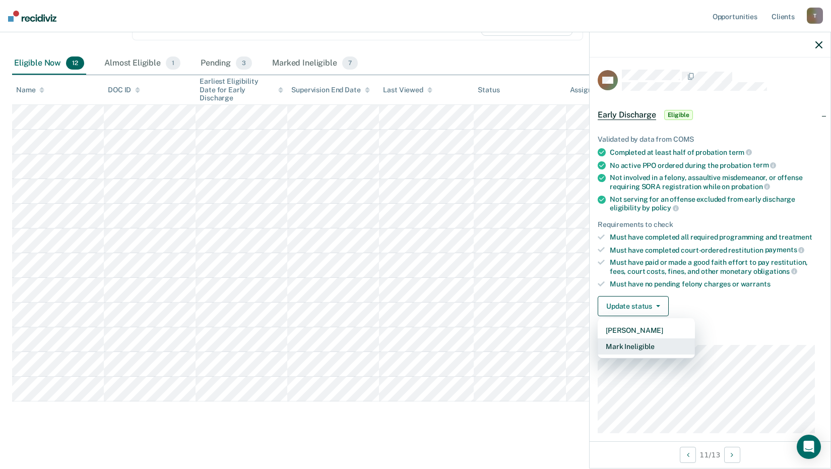
click at [644, 349] on button "Mark Ineligible" at bounding box center [646, 346] width 97 height 16
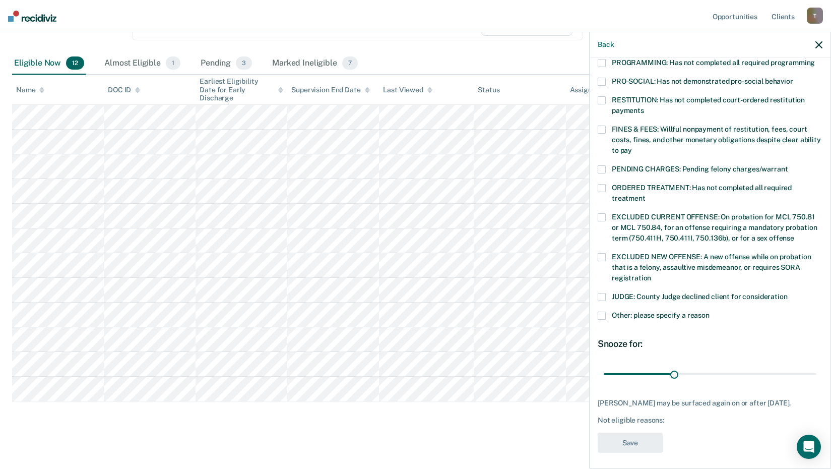
scroll to position [234, 0]
click at [600, 310] on span at bounding box center [602, 314] width 8 height 8
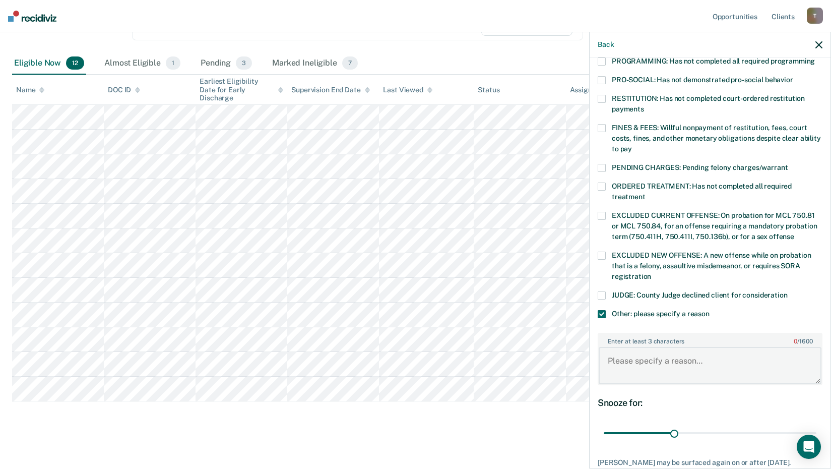
click at [631, 347] on textarea "Enter at least 3 characters 0 / 1600" at bounding box center [710, 365] width 223 height 37
type textarea "Bond file"
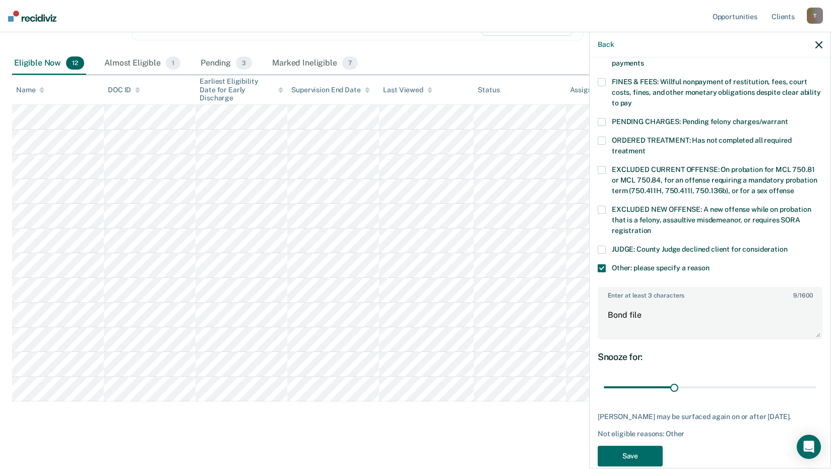
scroll to position [295, 0]
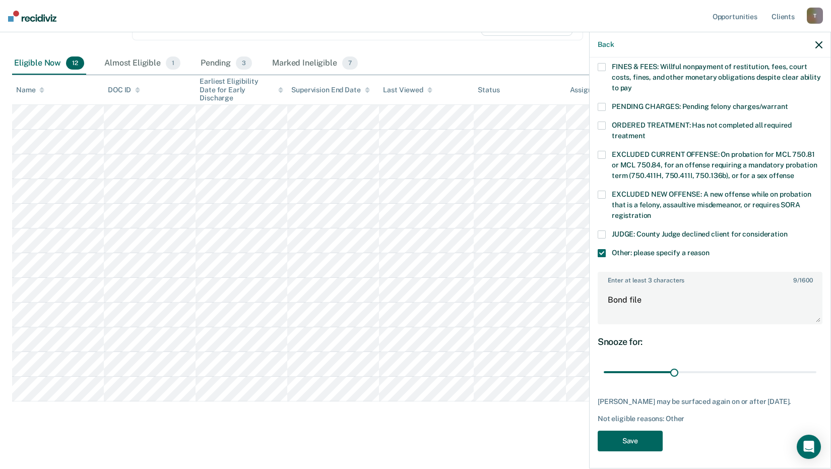
click at [637, 436] on button "Save" at bounding box center [630, 440] width 65 height 21
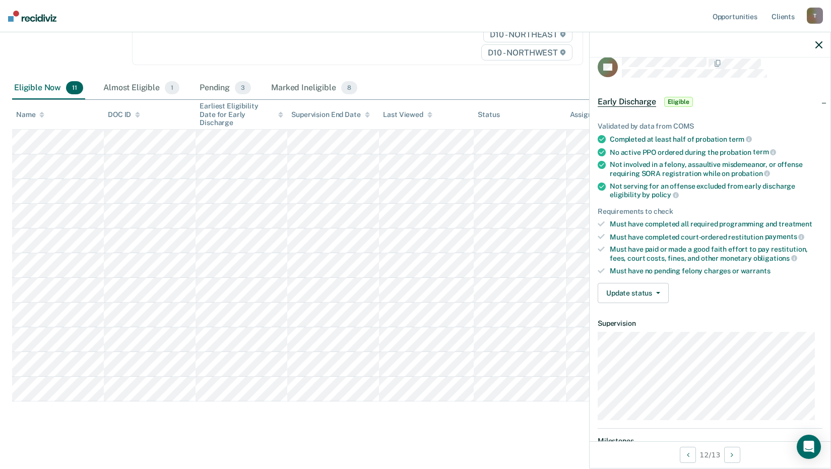
scroll to position [0, 0]
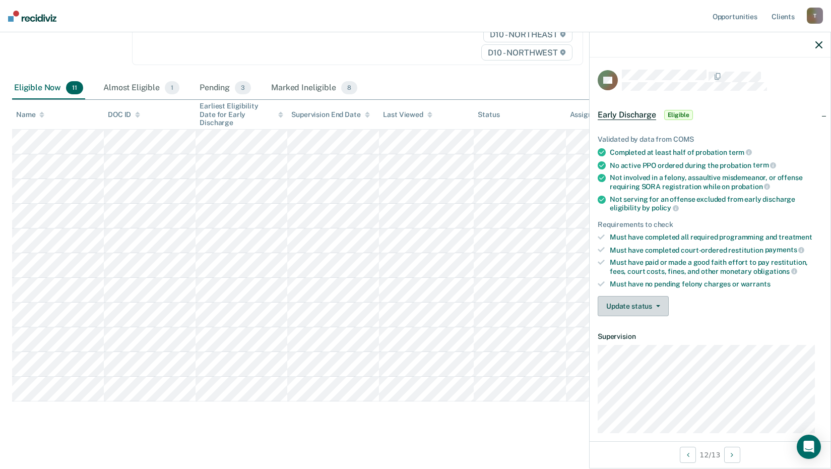
click at [661, 305] on button "Update status" at bounding box center [633, 306] width 71 height 20
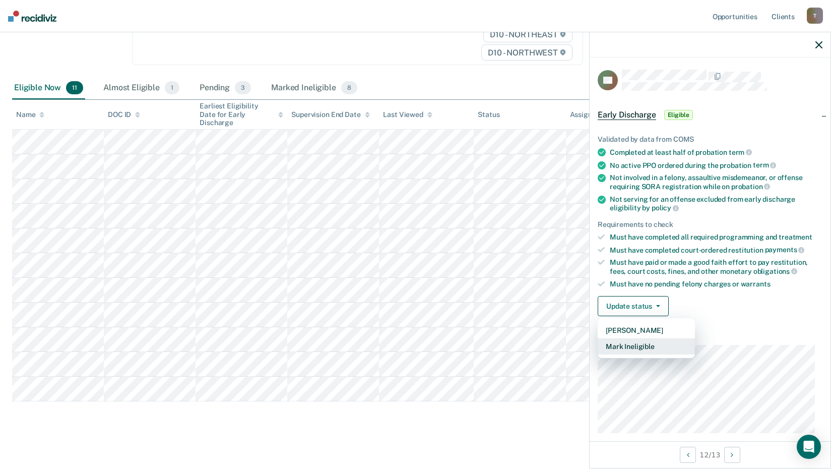
click at [648, 346] on button "Mark Ineligible" at bounding box center [646, 346] width 97 height 16
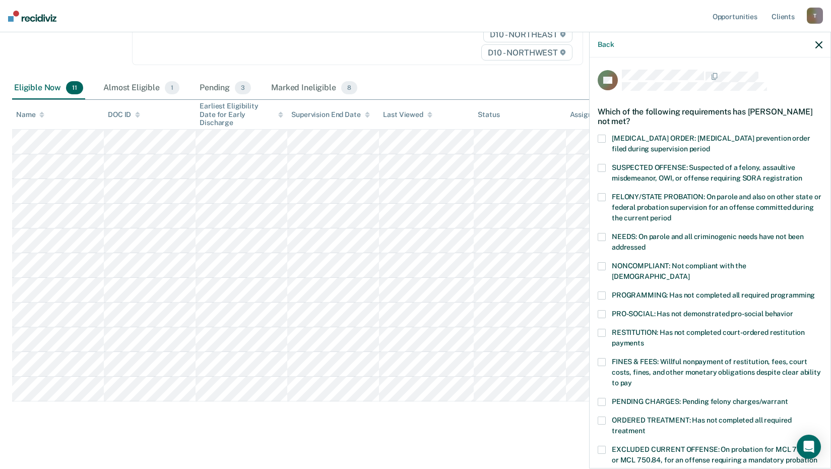
click at [602, 291] on span at bounding box center [602, 295] width 8 height 8
click at [601, 358] on span at bounding box center [602, 362] width 8 height 8
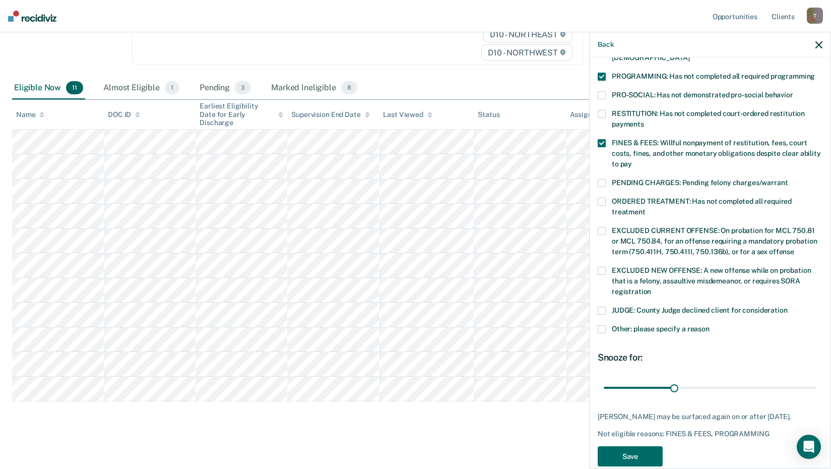
scroll to position [222, 0]
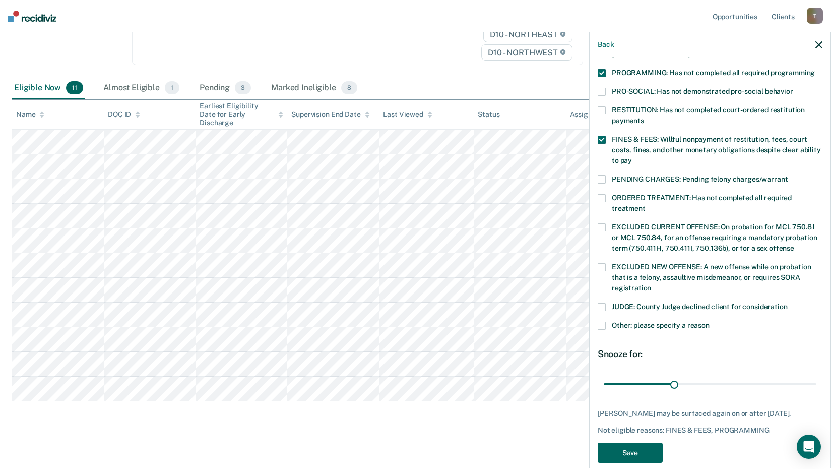
click at [650, 445] on button "Save" at bounding box center [630, 453] width 65 height 21
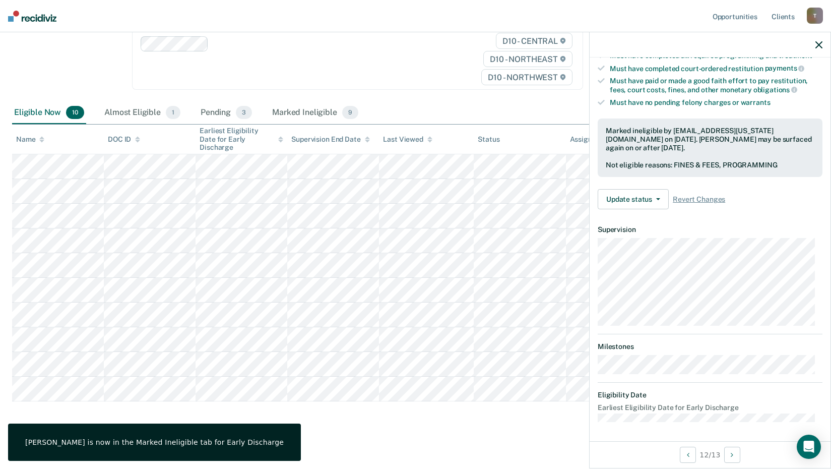
scroll to position [96, 0]
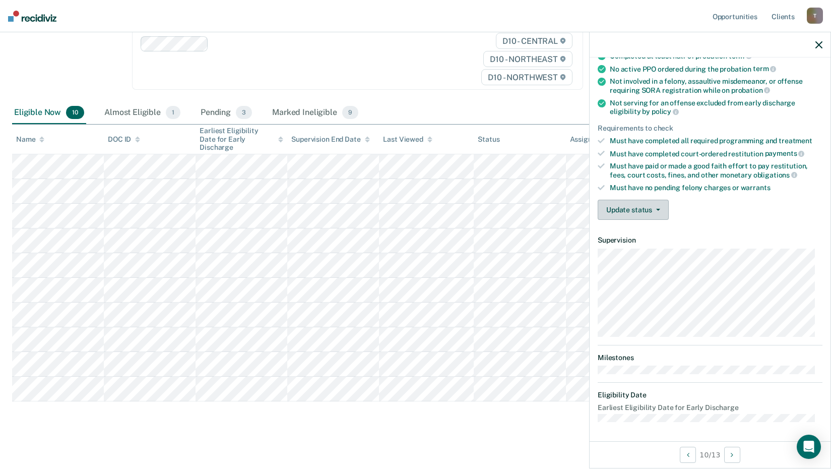
click at [659, 207] on button "Update status" at bounding box center [633, 210] width 71 height 20
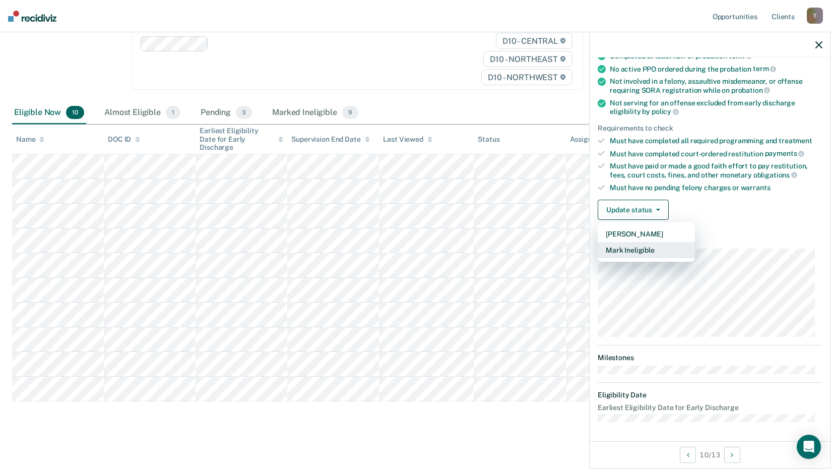
click at [643, 245] on button "Mark Ineligible" at bounding box center [646, 250] width 97 height 16
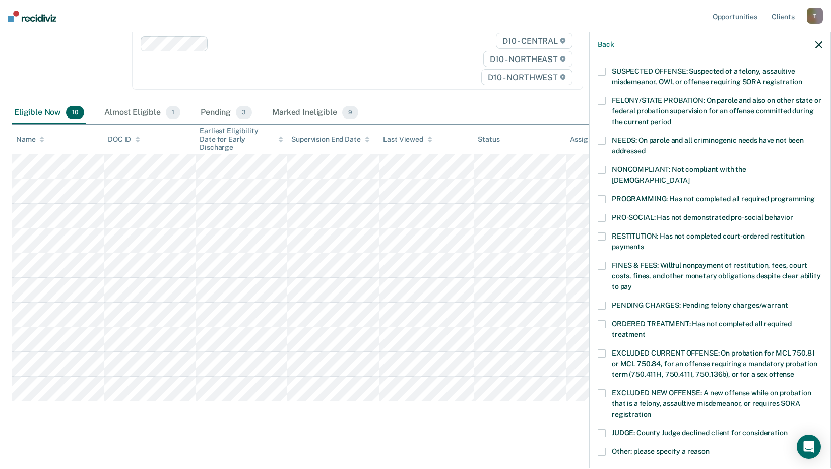
click at [605, 232] on span at bounding box center [602, 236] width 8 height 8
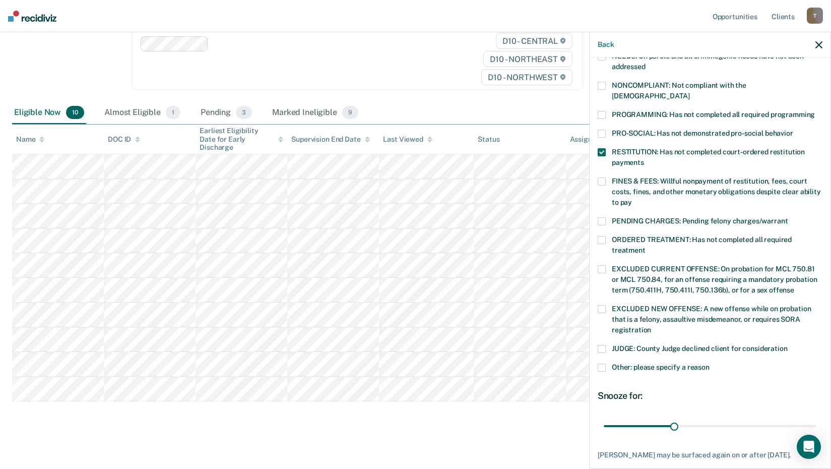
scroll to position [234, 0]
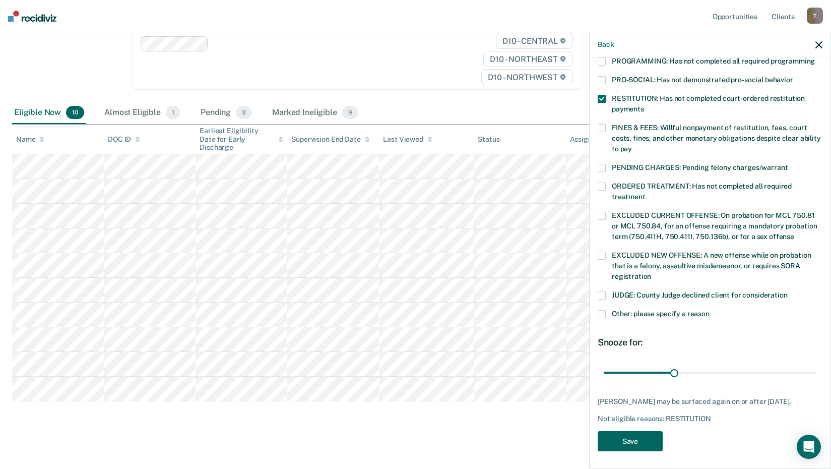
click at [638, 441] on button "Save" at bounding box center [630, 441] width 65 height 21
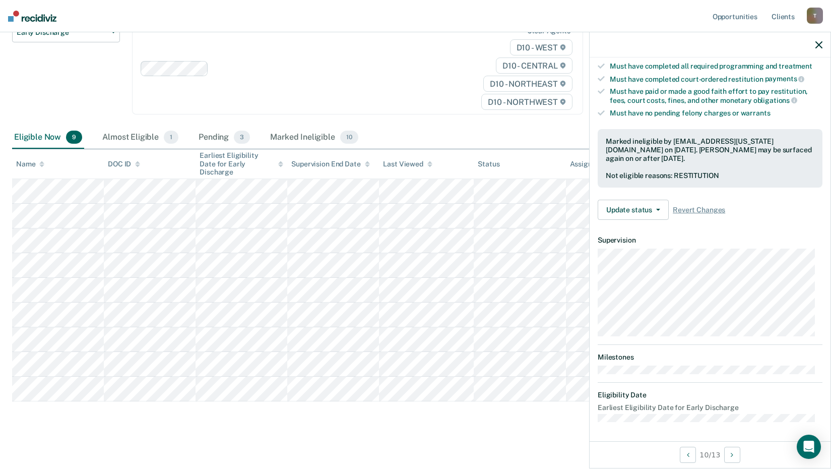
scroll to position [107, 0]
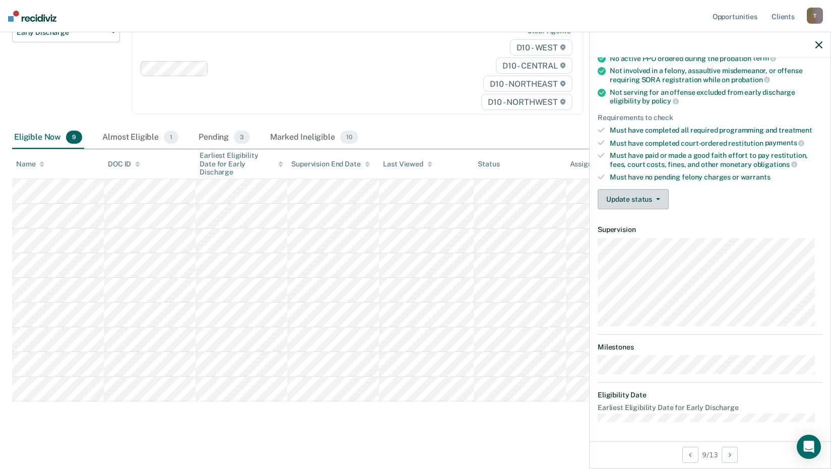
click at [656, 199] on button "Update status" at bounding box center [633, 199] width 71 height 20
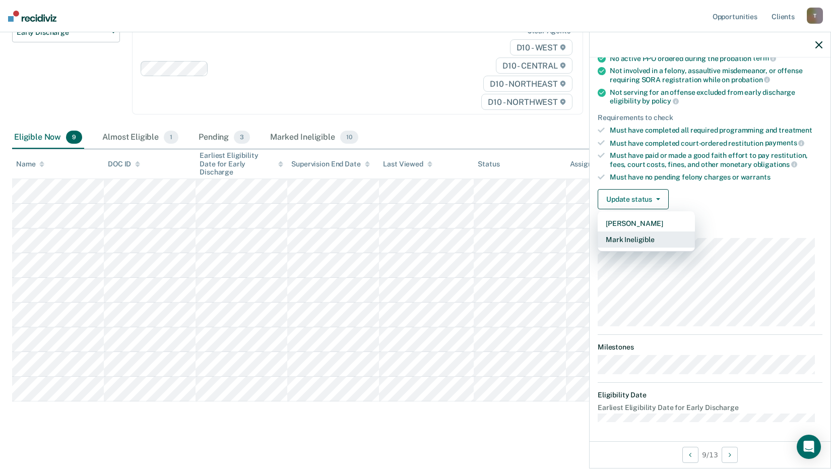
click at [650, 235] on button "Mark Ineligible" at bounding box center [646, 239] width 97 height 16
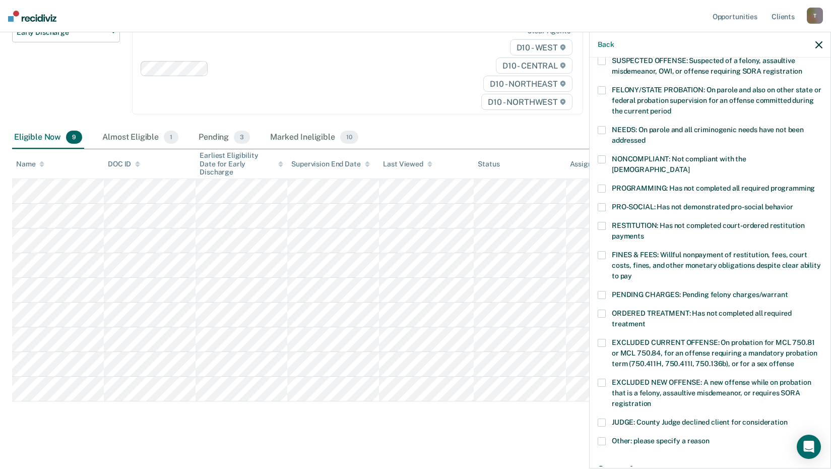
click at [607, 291] on label "PENDING CHARGES: Pending felony charges/warrant" at bounding box center [710, 296] width 225 height 11
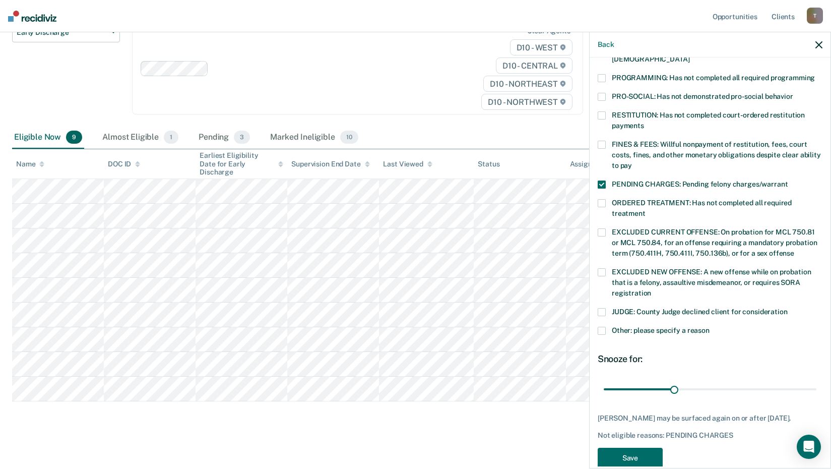
scroll to position [234, 0]
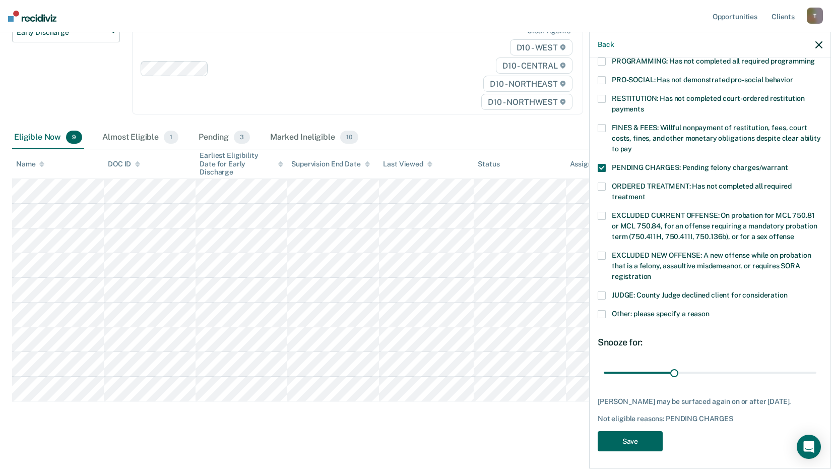
click at [642, 436] on button "Save" at bounding box center [630, 441] width 65 height 21
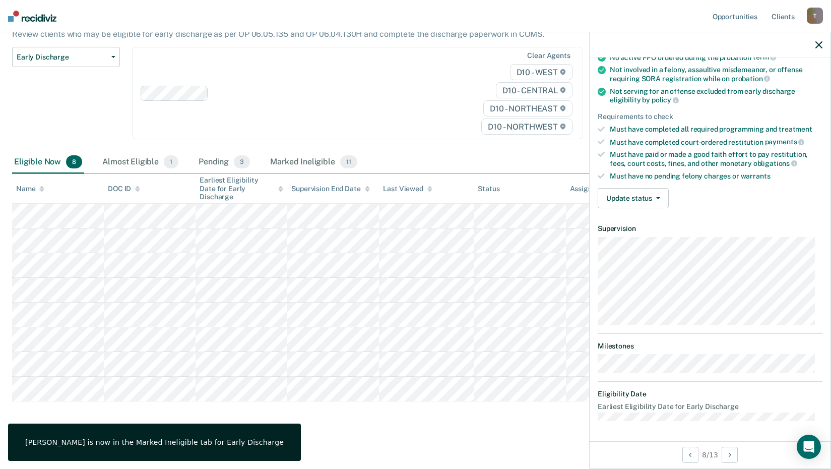
scroll to position [107, 0]
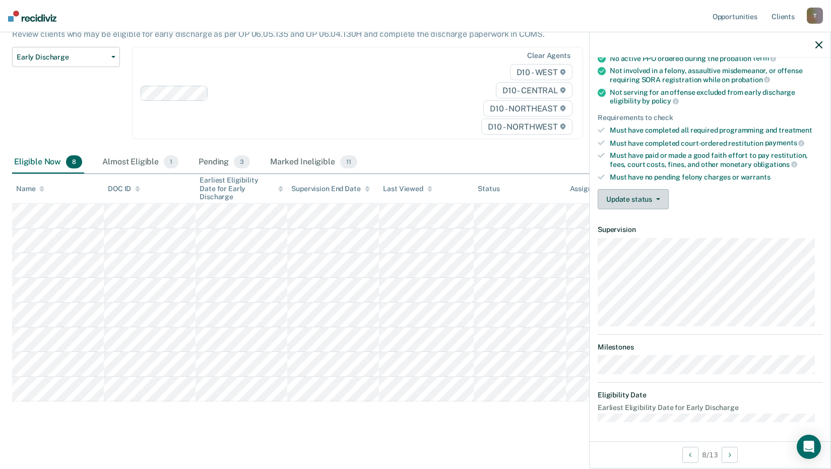
click at [658, 199] on button "Update status" at bounding box center [633, 199] width 71 height 20
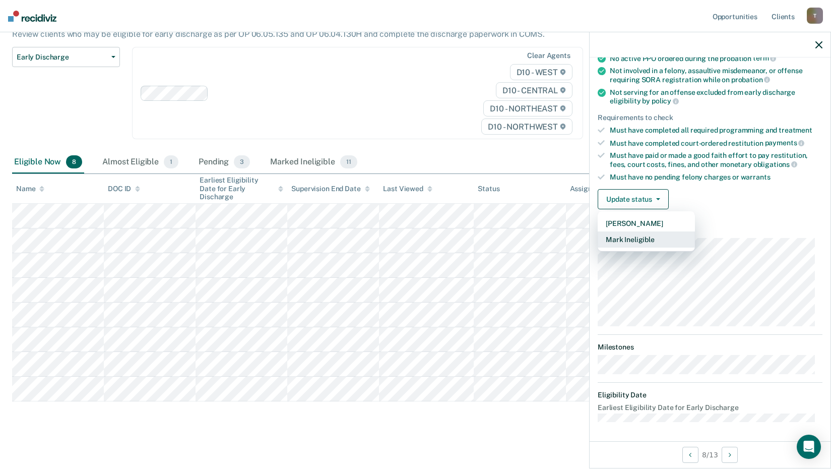
click at [649, 238] on button "Mark Ineligible" at bounding box center [646, 239] width 97 height 16
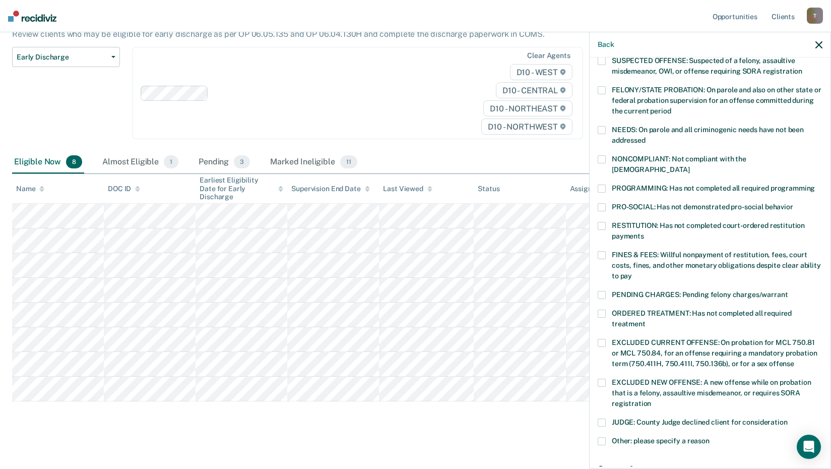
click at [604, 184] on span at bounding box center [602, 188] width 8 height 8
click at [604, 251] on span at bounding box center [602, 255] width 8 height 8
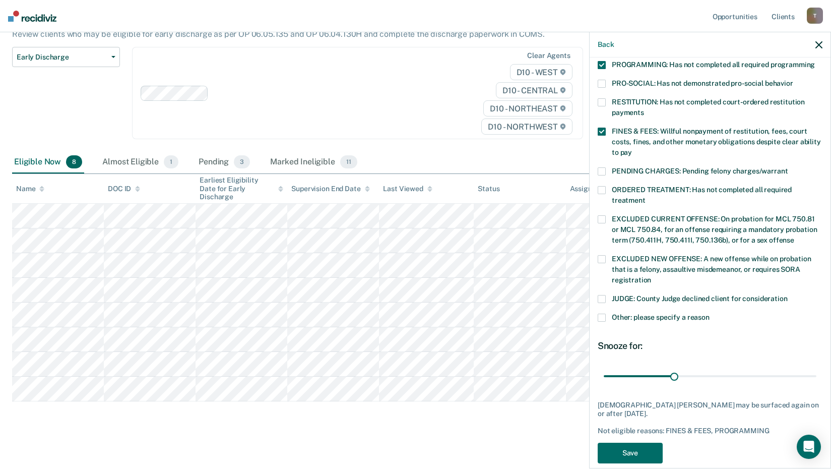
scroll to position [234, 0]
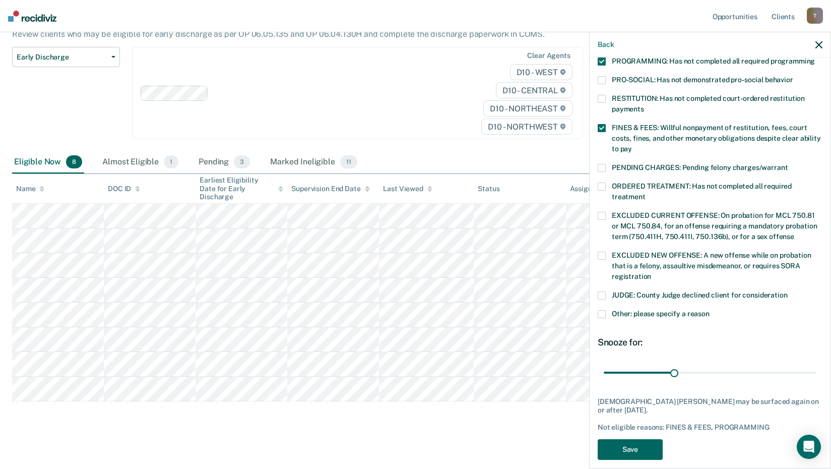
click at [647, 439] on button "Save" at bounding box center [630, 449] width 65 height 21
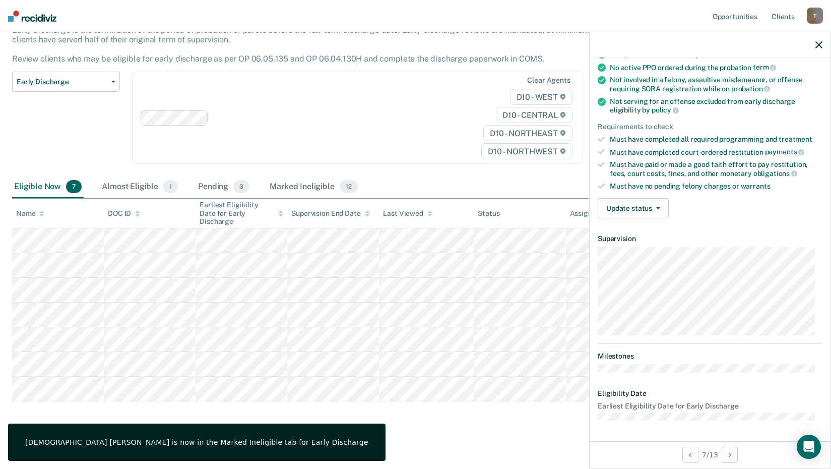
scroll to position [96, 0]
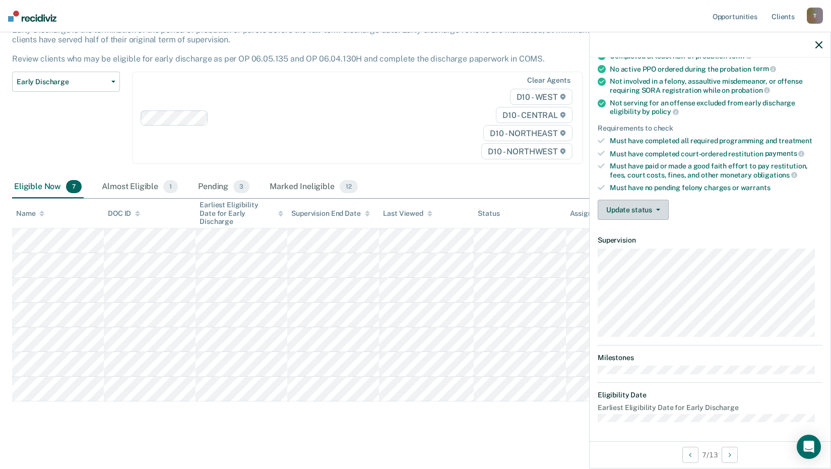
click at [652, 209] on span "button" at bounding box center [656, 210] width 8 height 2
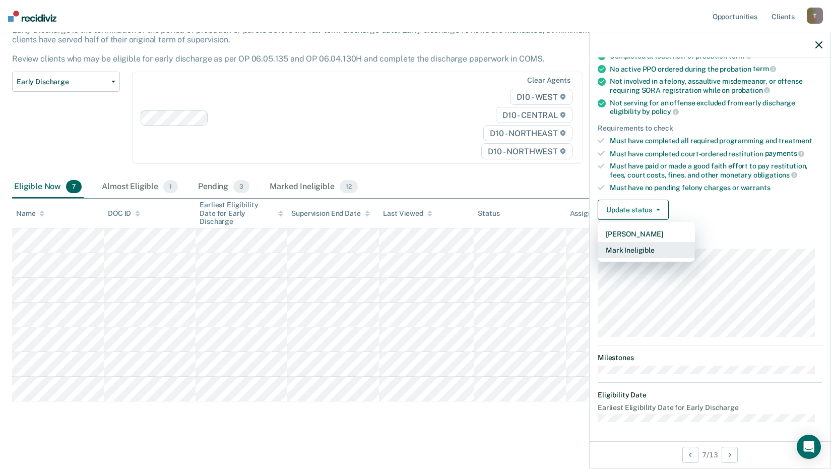
click at [647, 247] on button "Mark Ineligible" at bounding box center [646, 250] width 97 height 16
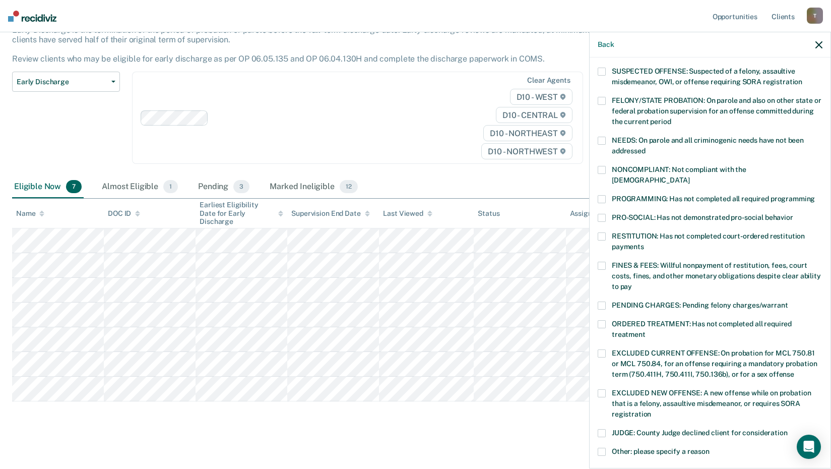
click at [602, 262] on span at bounding box center [602, 266] width 8 height 8
click at [599, 195] on span at bounding box center [602, 199] width 8 height 8
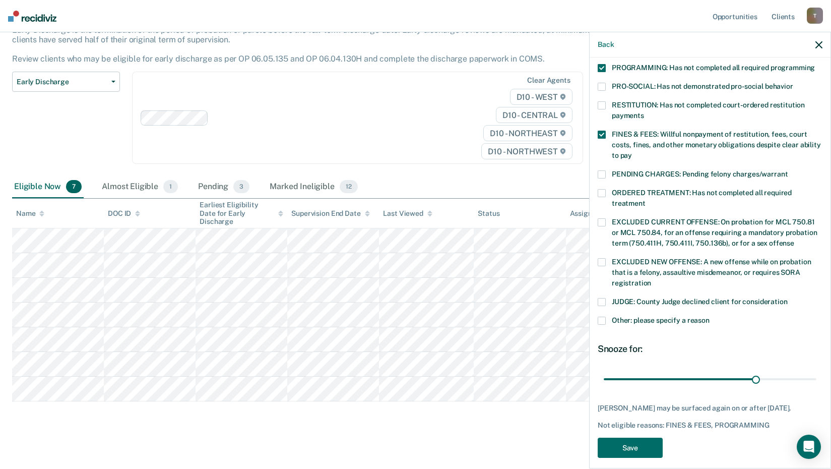
scroll to position [234, 0]
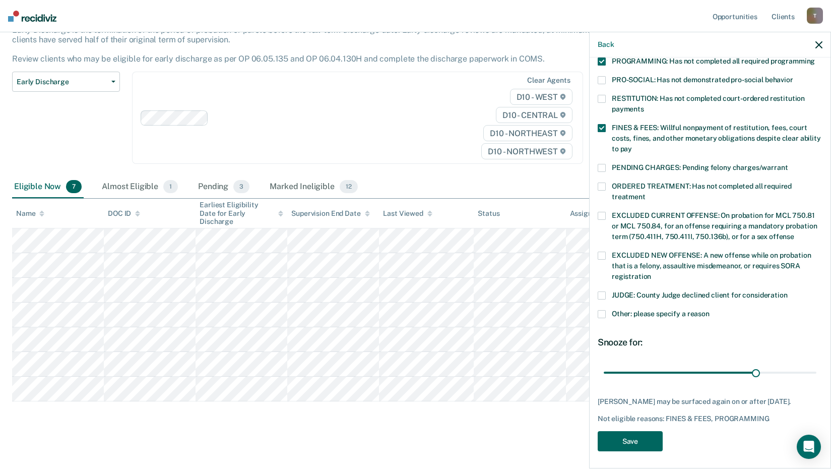
click at [635, 439] on button "Save" at bounding box center [630, 441] width 65 height 21
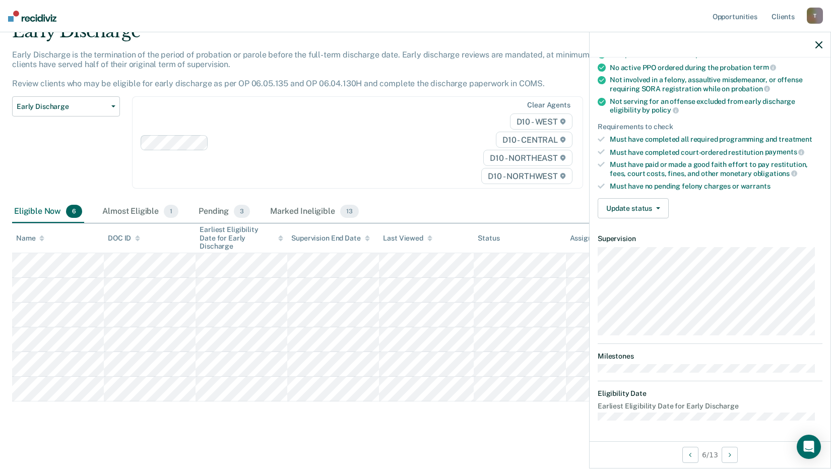
scroll to position [96, 0]
click at [655, 206] on button "Update status" at bounding box center [633, 210] width 71 height 20
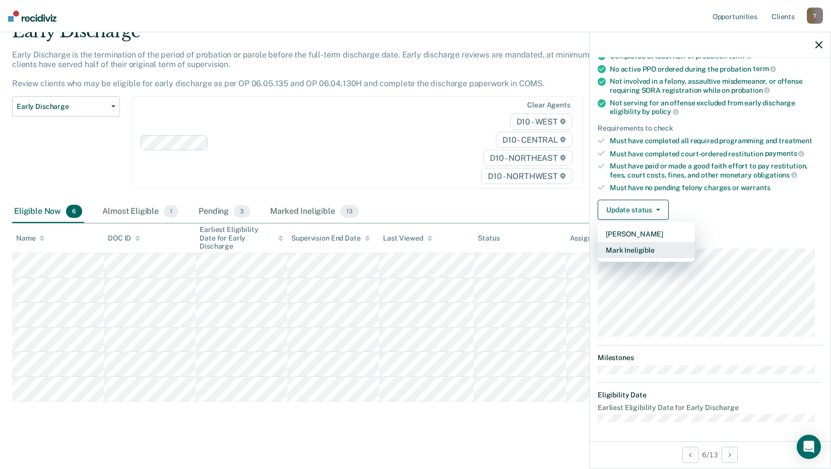
click at [645, 248] on button "Mark Ineligible" at bounding box center [646, 250] width 97 height 16
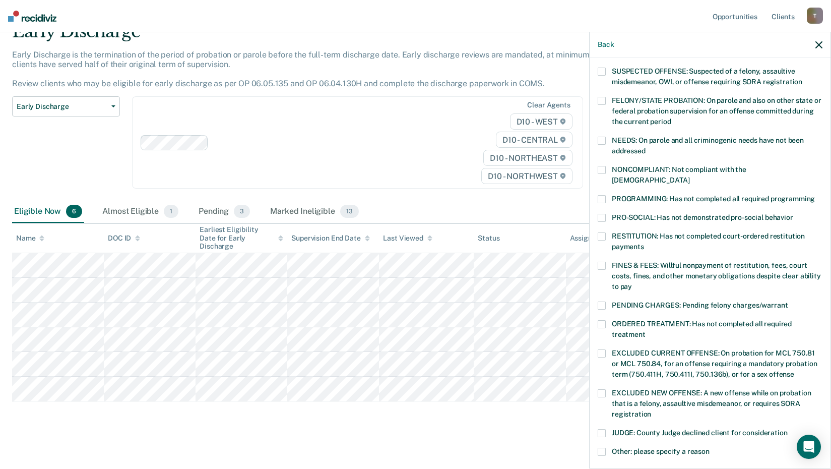
click at [606, 262] on label "FINES & FEES: Willful nonpayment of restitution, fees, court costs, fines, and …" at bounding box center [710, 278] width 225 height 32
click at [603, 195] on span at bounding box center [602, 199] width 8 height 8
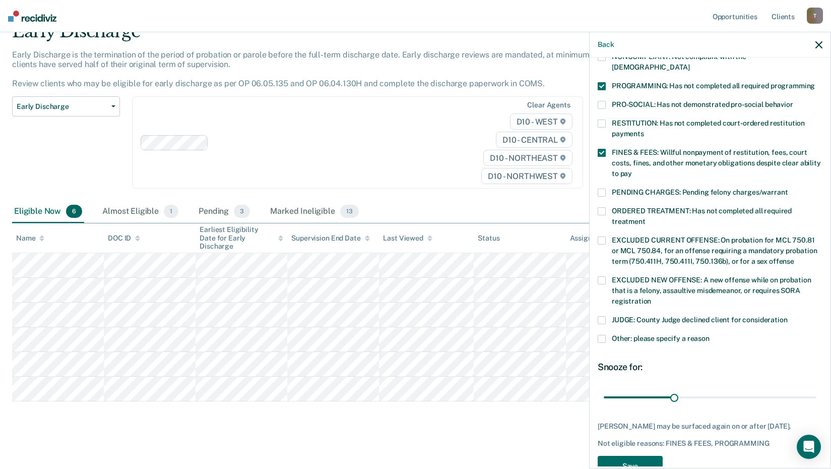
scroll to position [234, 0]
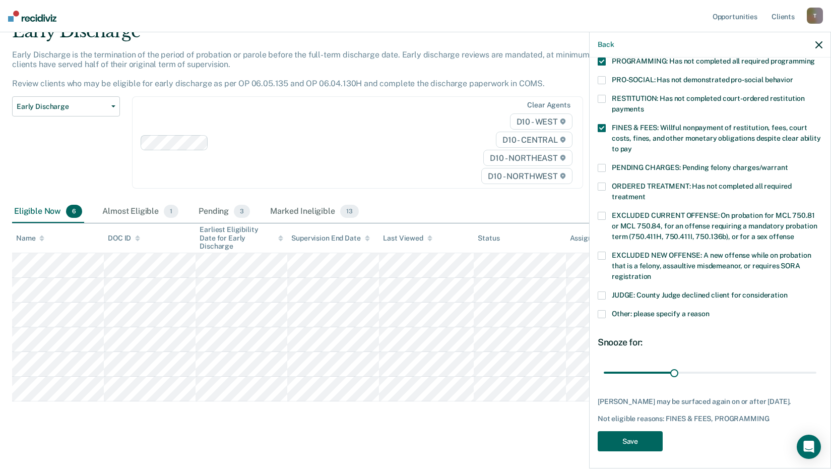
click at [633, 431] on button "Save" at bounding box center [630, 441] width 65 height 21
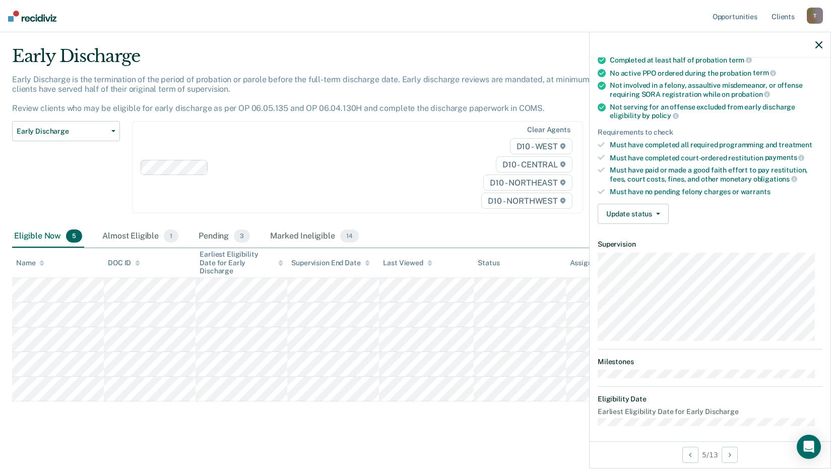
scroll to position [0, 0]
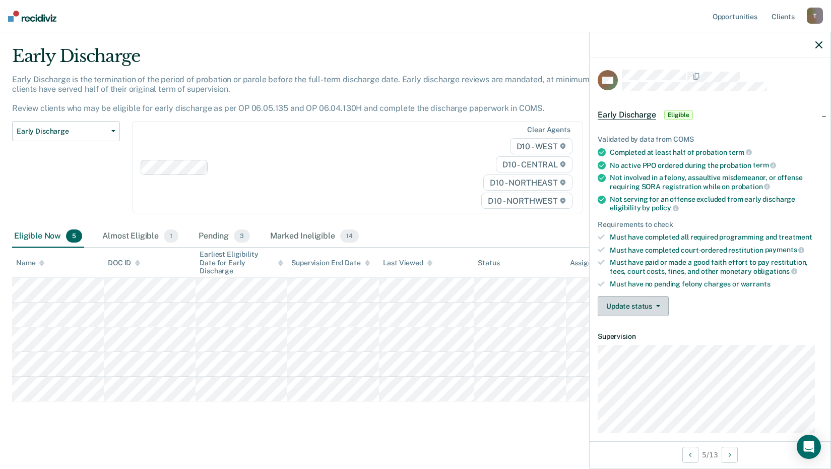
click at [658, 302] on button "Update status" at bounding box center [633, 306] width 71 height 20
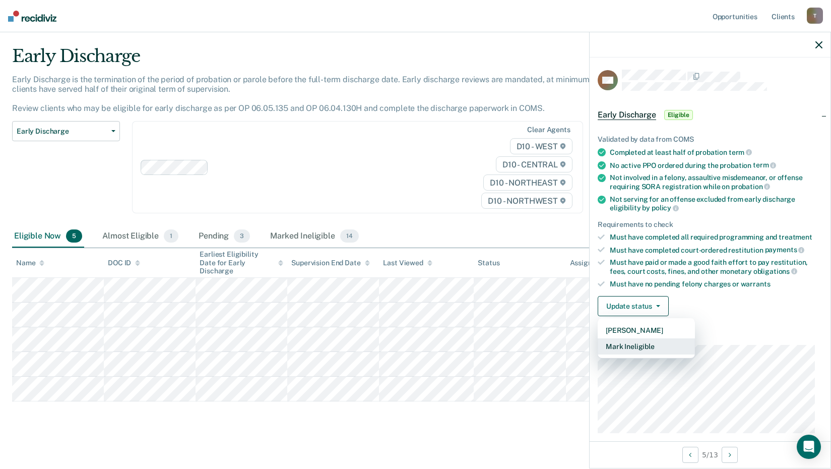
click at [639, 341] on button "Mark Ineligible" at bounding box center [646, 346] width 97 height 16
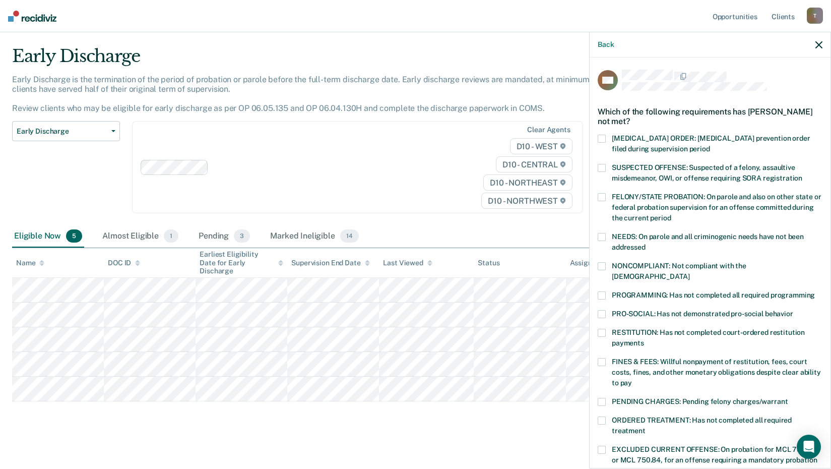
click at [601, 329] on span at bounding box center [602, 333] width 8 height 8
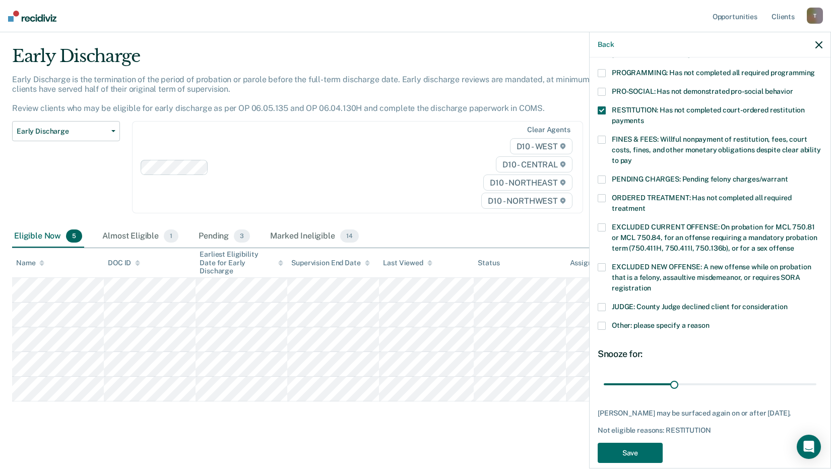
scroll to position [225, 0]
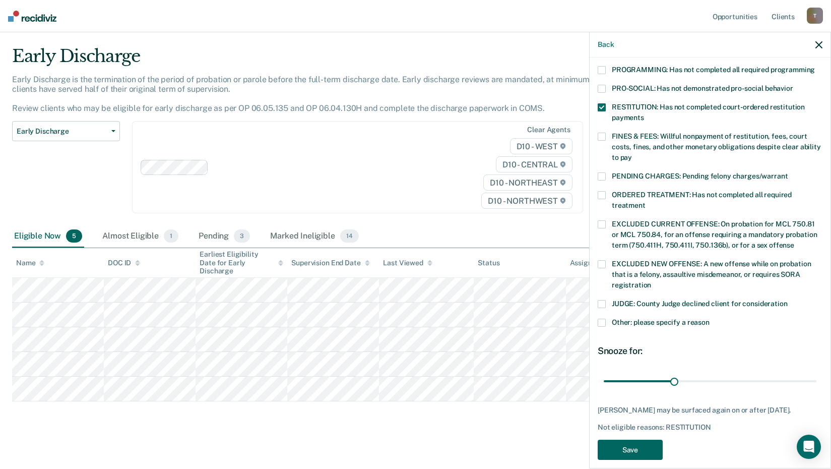
click at [649, 445] on button "Save" at bounding box center [630, 450] width 65 height 21
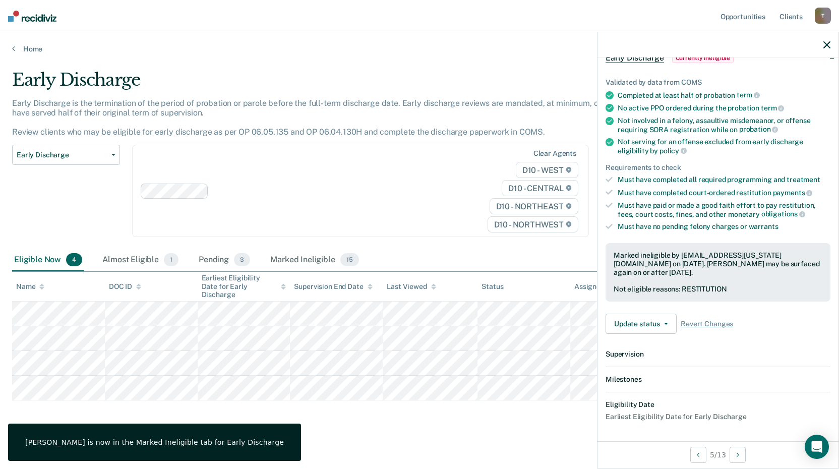
scroll to position [171, 0]
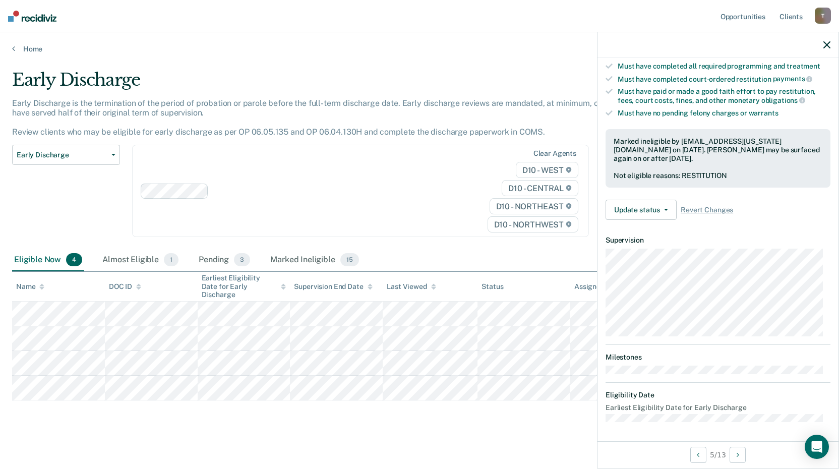
click at [826, 39] on div at bounding box center [717, 44] width 241 height 25
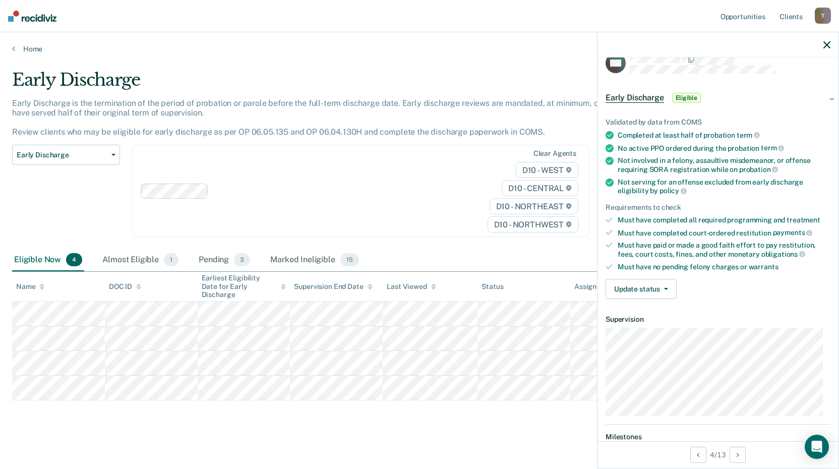
scroll to position [0, 0]
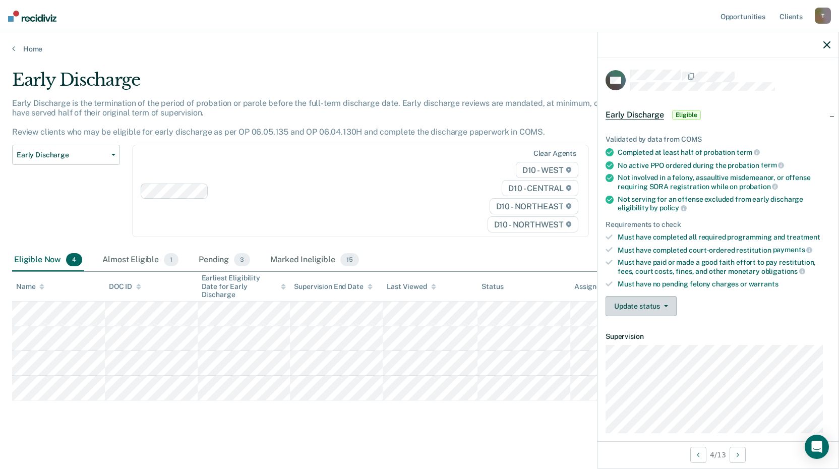
click at [667, 306] on button "Update status" at bounding box center [640, 306] width 71 height 20
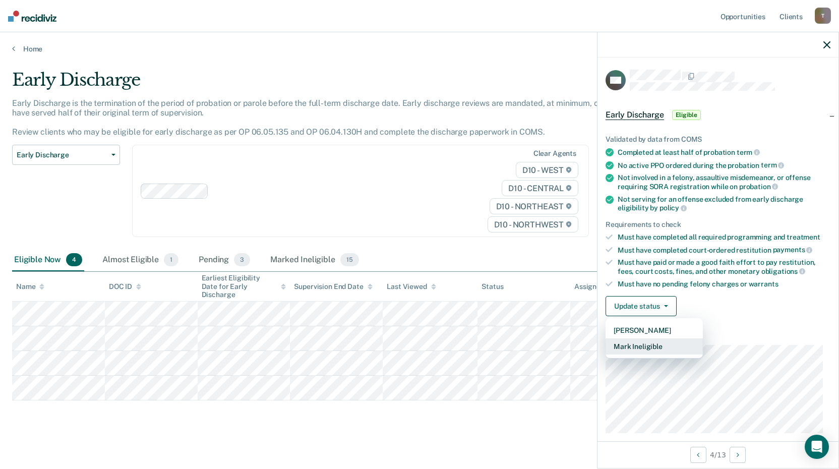
click at [649, 347] on button "Mark Ineligible" at bounding box center [653, 346] width 97 height 16
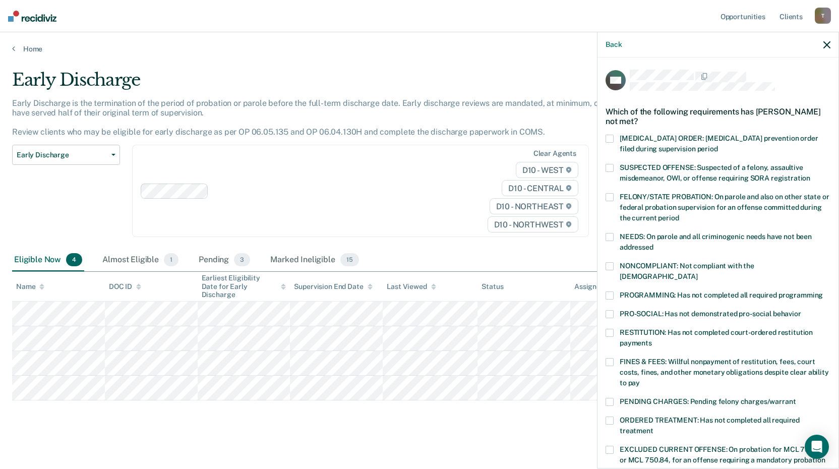
click at [611, 358] on span at bounding box center [609, 362] width 8 height 8
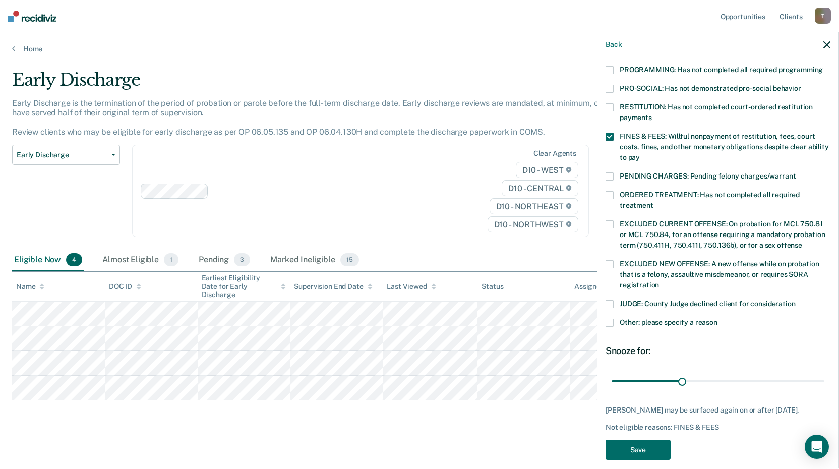
scroll to position [234, 0]
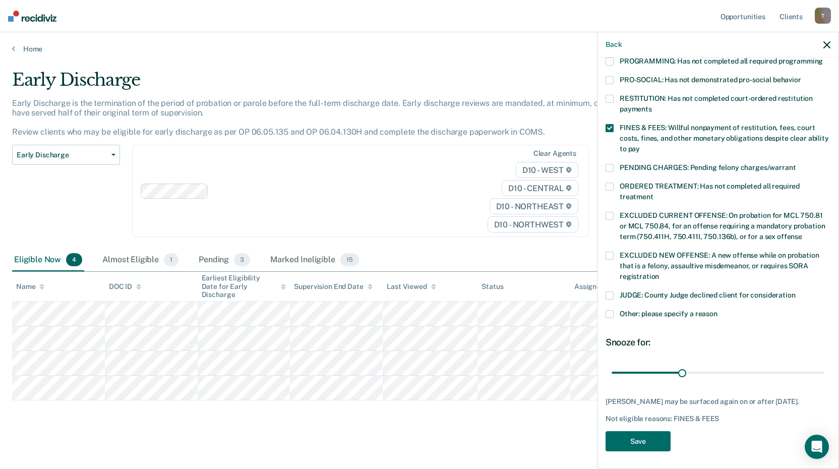
click at [612, 297] on div "JUDGE: County Judge declined client for consideration" at bounding box center [717, 300] width 225 height 19
click at [610, 291] on span at bounding box center [609, 295] width 8 height 8
click at [610, 310] on span at bounding box center [609, 314] width 8 height 8
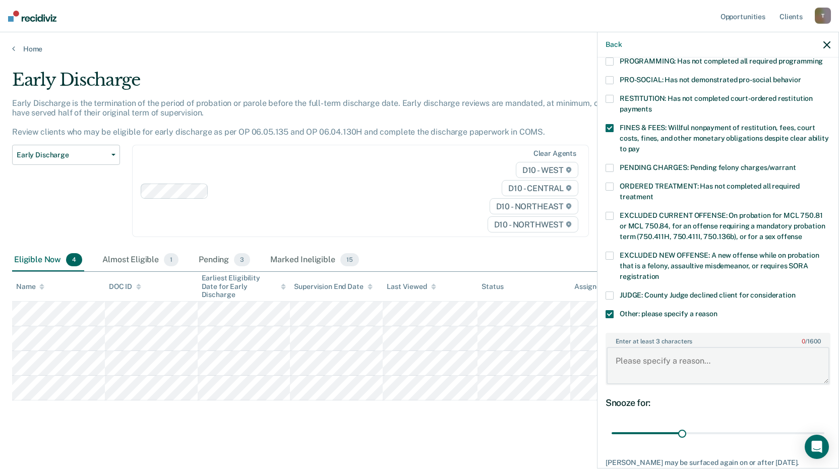
click at [663, 349] on textarea "Enter at least 3 characters 0 / 1600" at bounding box center [717, 365] width 223 height 37
type textarea "Need to obtain GED"
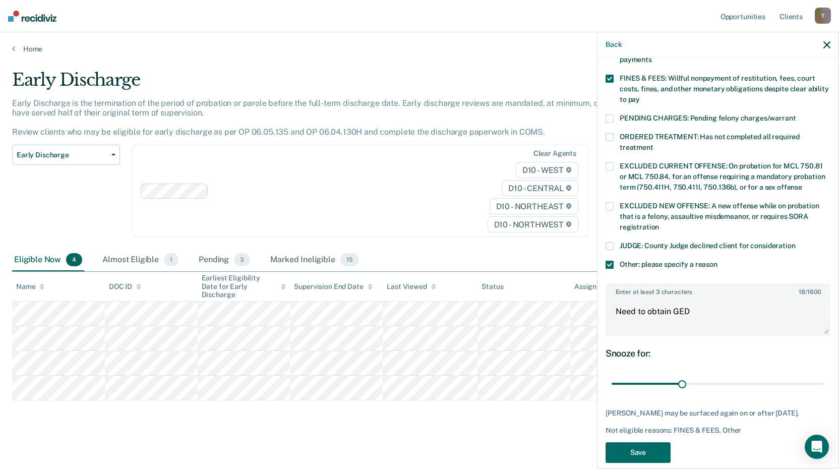
scroll to position [295, 0]
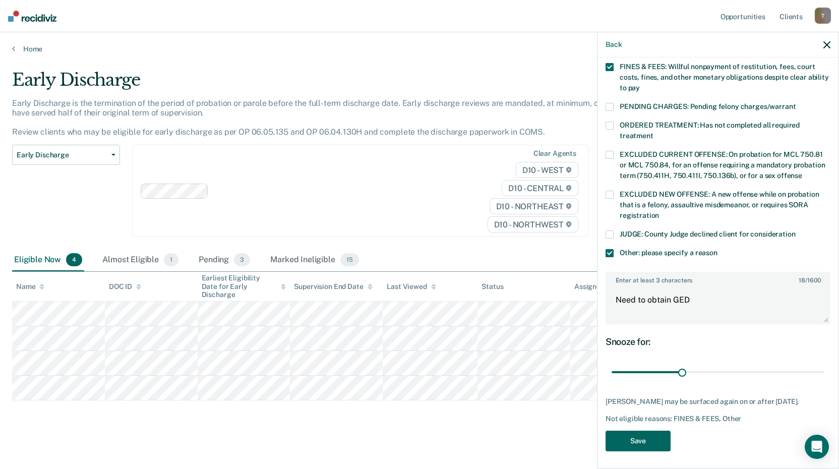
click at [655, 430] on button "Save" at bounding box center [637, 440] width 65 height 21
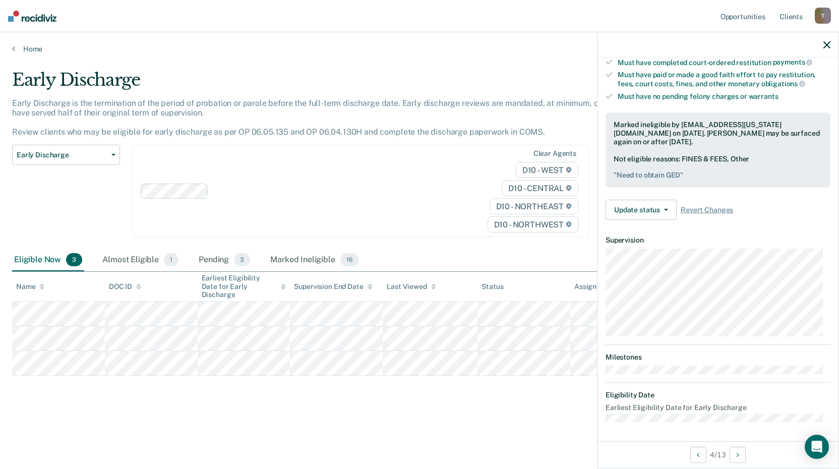
scroll to position [107, 0]
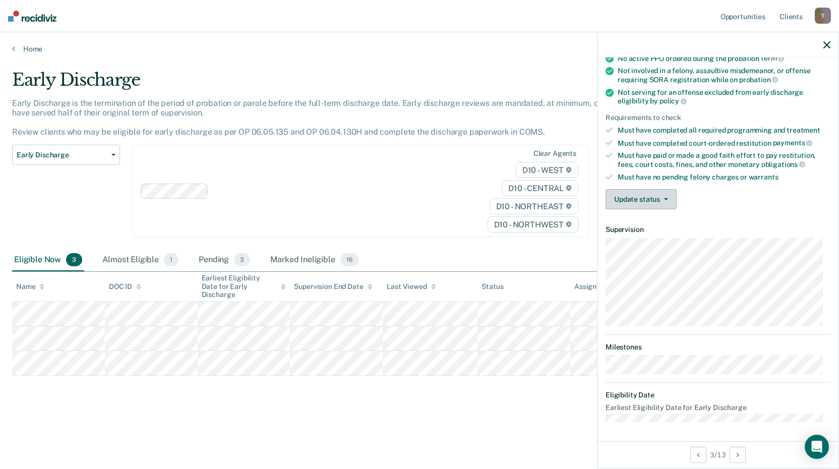
click at [667, 198] on icon "button" at bounding box center [666, 199] width 4 height 2
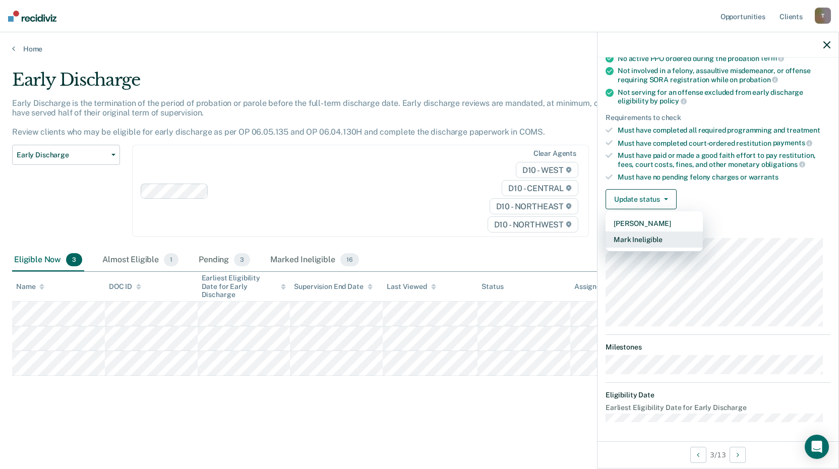
click at [642, 241] on button "Mark Ineligible" at bounding box center [653, 239] width 97 height 16
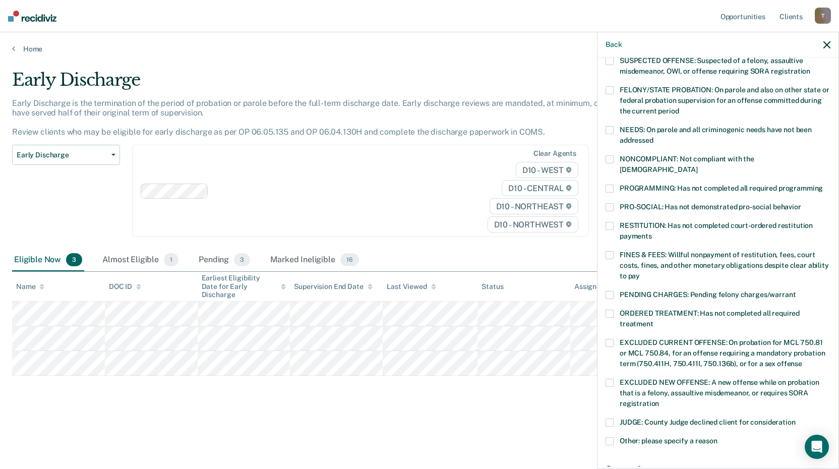
click at [606, 184] on span at bounding box center [609, 188] width 8 height 8
click at [609, 251] on span at bounding box center [609, 255] width 8 height 8
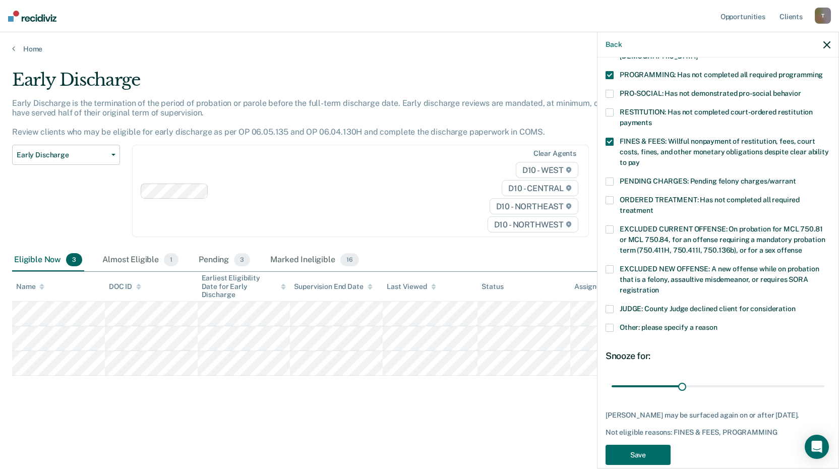
scroll to position [225, 0]
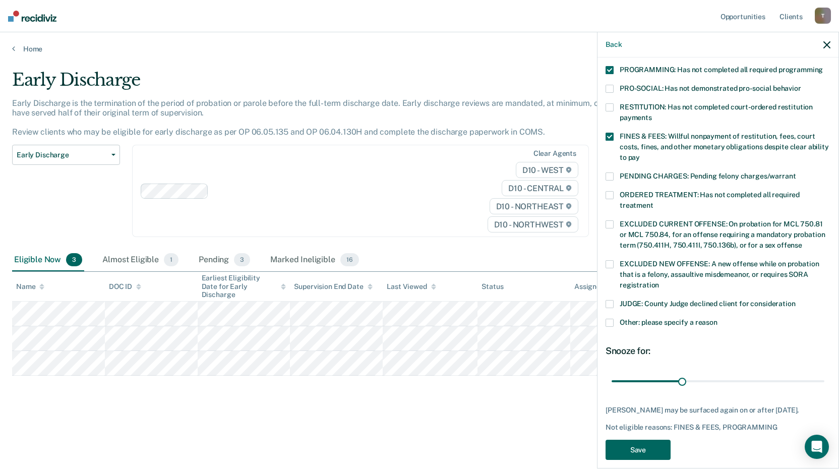
click at [658, 441] on button "Save" at bounding box center [637, 450] width 65 height 21
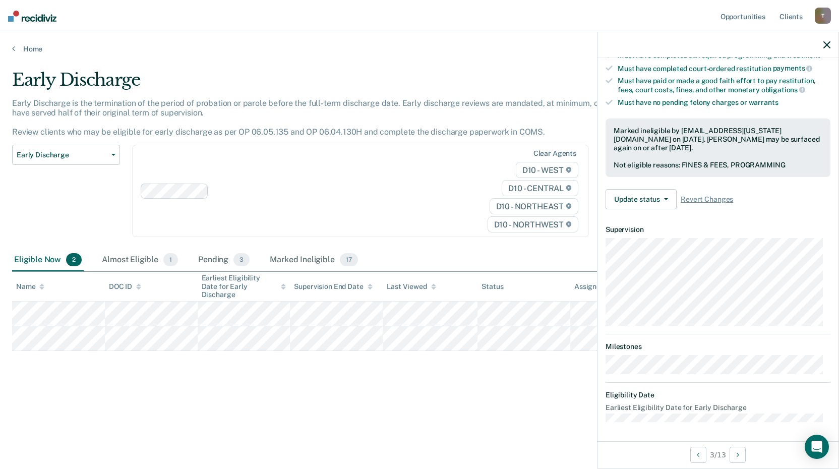
scroll to position [96, 0]
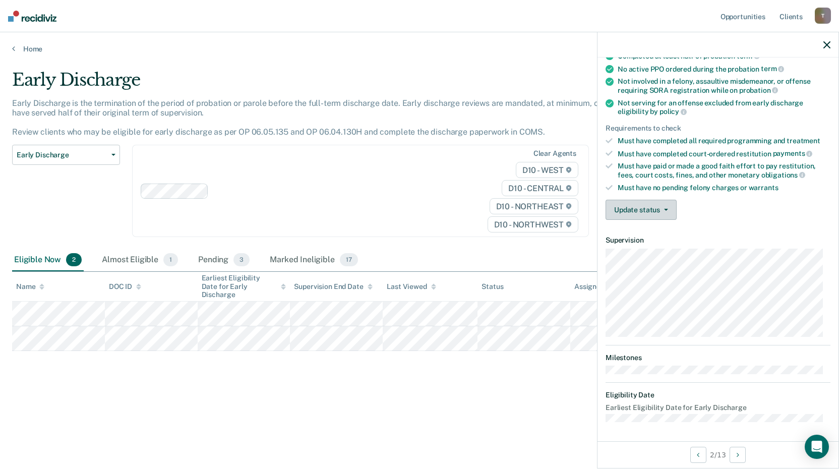
click at [655, 208] on button "Update status" at bounding box center [640, 210] width 71 height 20
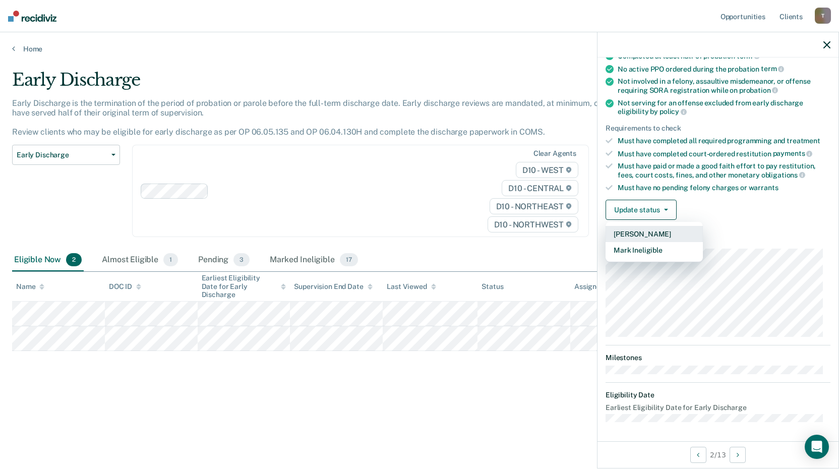
click at [647, 227] on button "[PERSON_NAME]" at bounding box center [653, 234] width 97 height 16
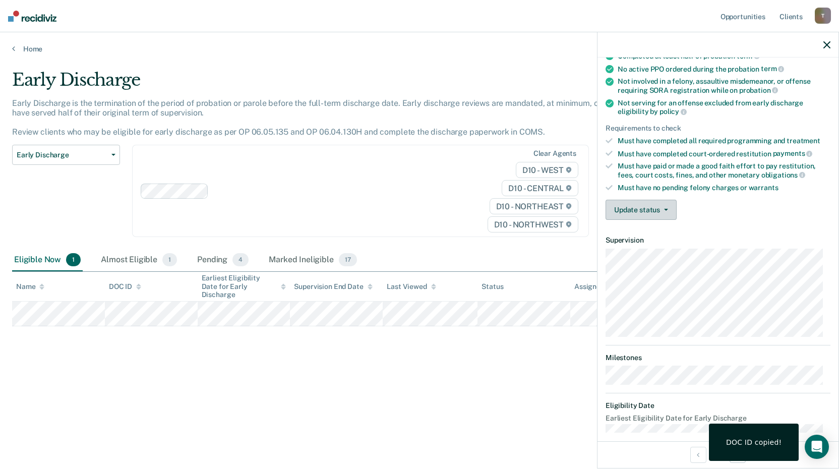
click at [664, 205] on button "Update status" at bounding box center [640, 210] width 71 height 20
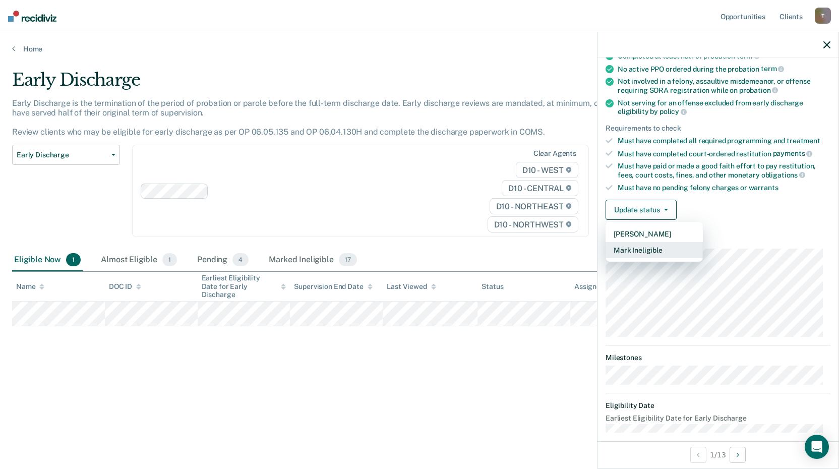
click at [655, 248] on button "Mark Ineligible" at bounding box center [653, 250] width 97 height 16
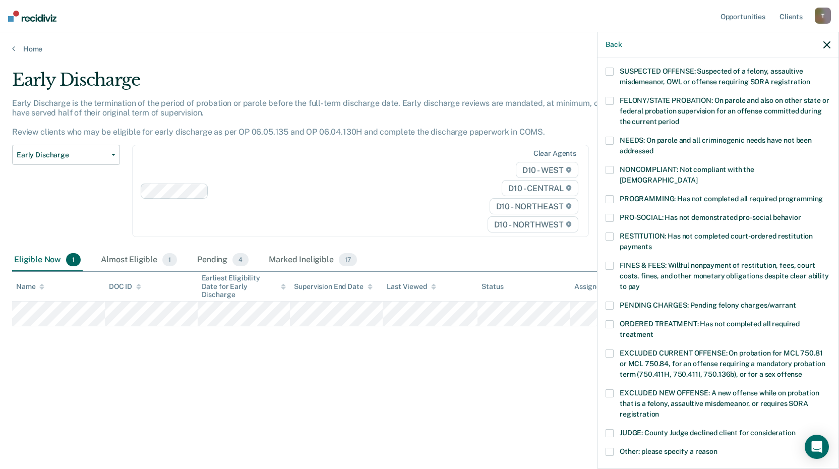
click at [619, 261] on span "FINES & FEES: Willful nonpayment of restitution, fees, court costs, fines, and …" at bounding box center [723, 275] width 209 height 29
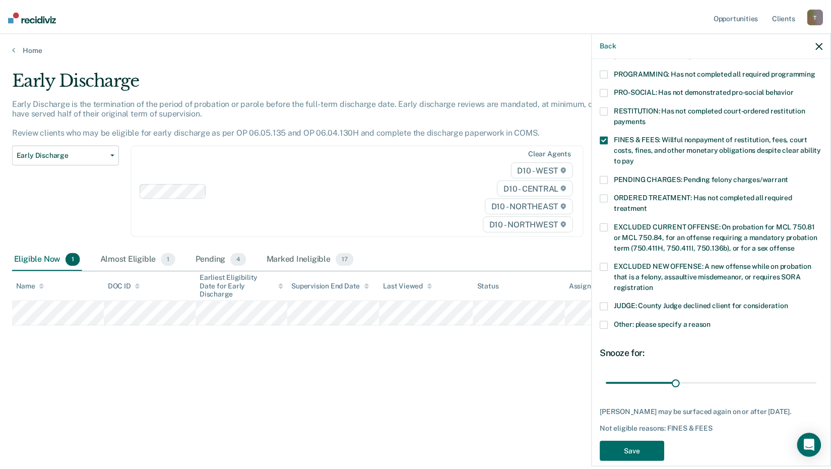
scroll to position [234, 0]
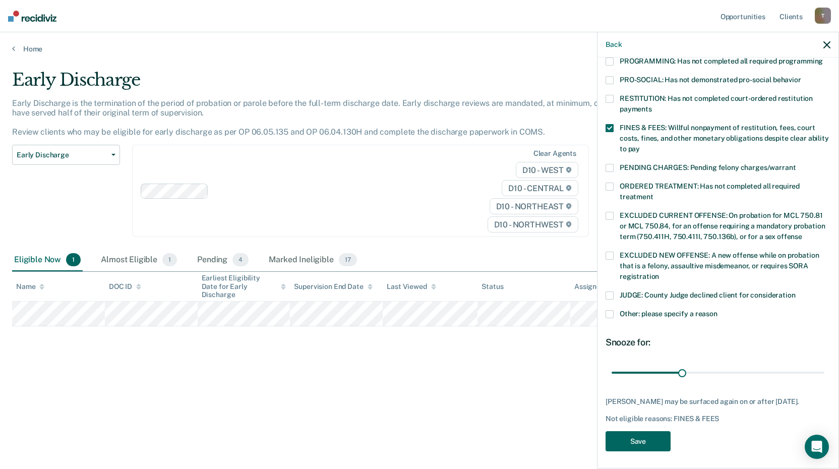
click at [643, 438] on button "Save" at bounding box center [637, 441] width 65 height 21
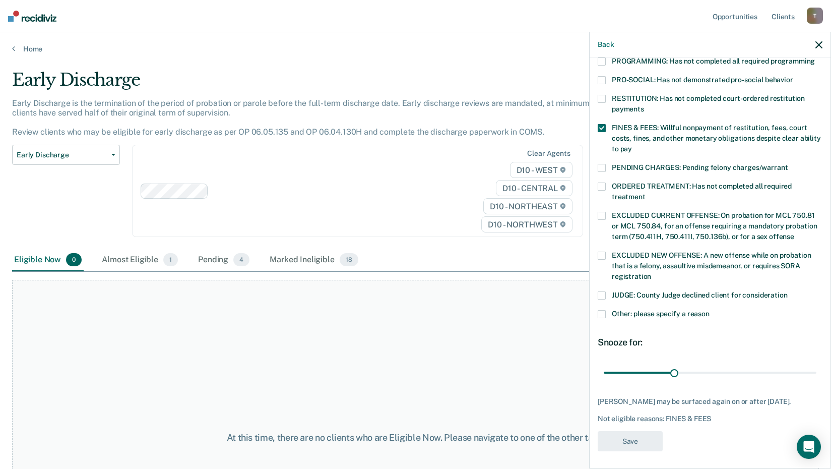
scroll to position [181, 0]
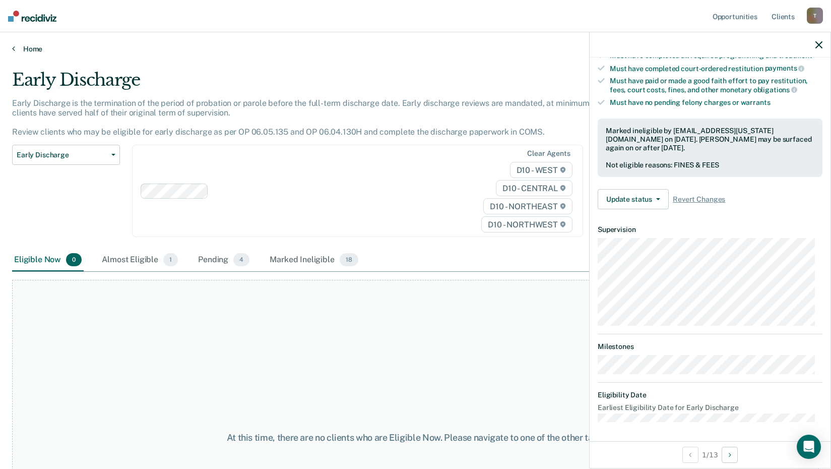
click at [12, 48] on icon at bounding box center [13, 48] width 3 height 8
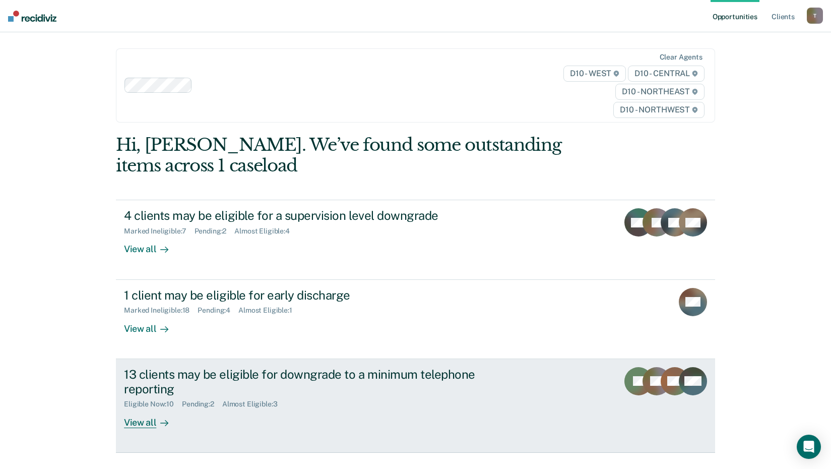
click at [140, 421] on div "View all" at bounding box center [152, 418] width 56 height 20
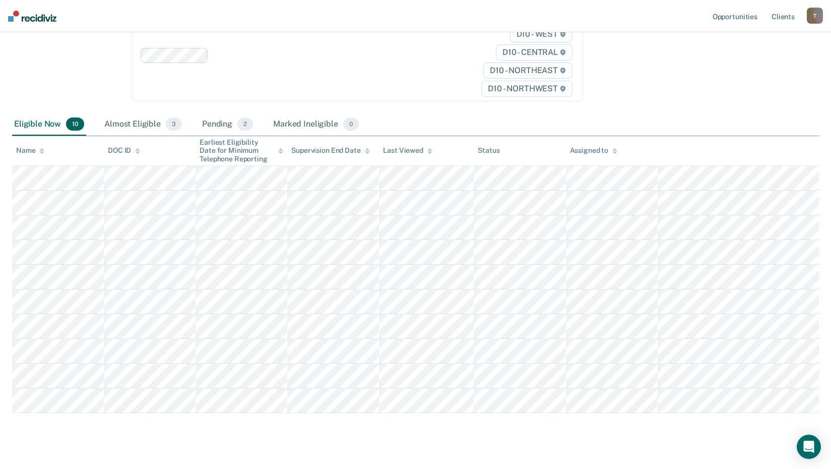
scroll to position [143, 0]
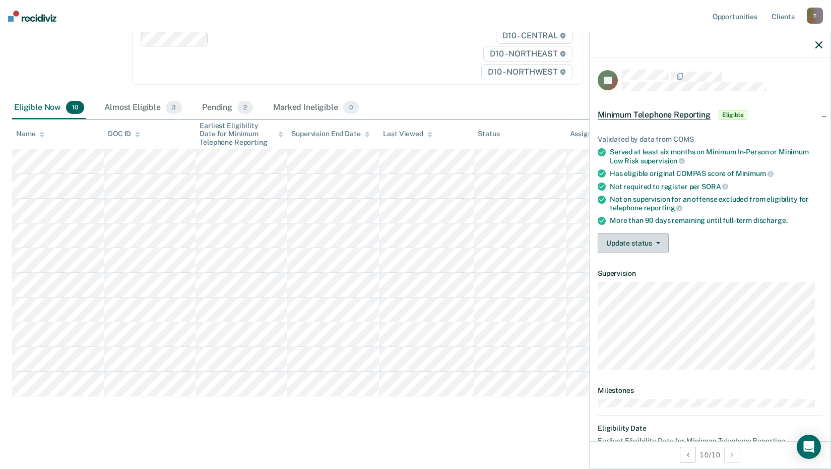
click at [659, 242] on icon "button" at bounding box center [658, 243] width 4 height 2
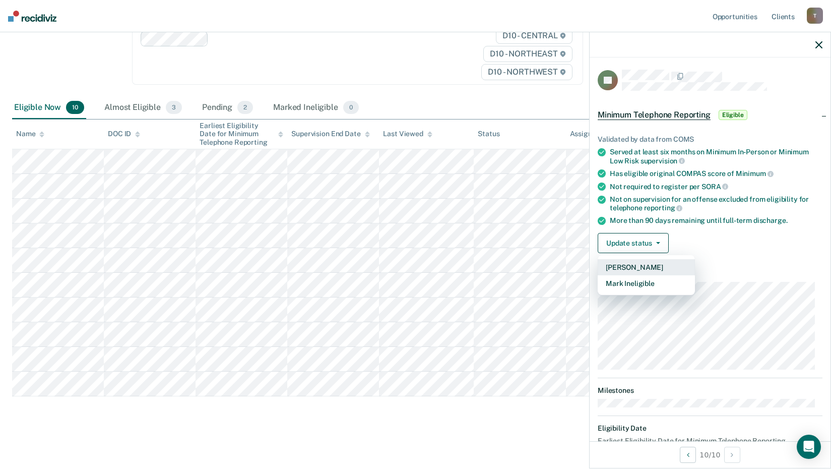
click at [648, 268] on button "[PERSON_NAME]" at bounding box center [646, 267] width 97 height 16
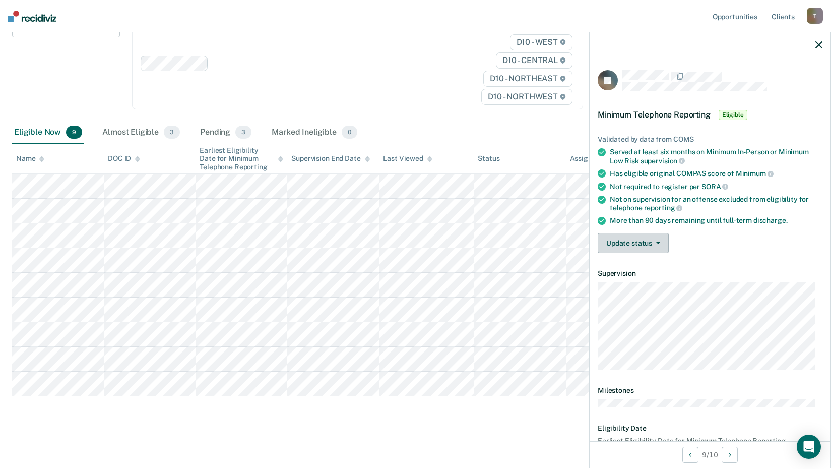
click at [650, 239] on button "Update status" at bounding box center [633, 243] width 71 height 20
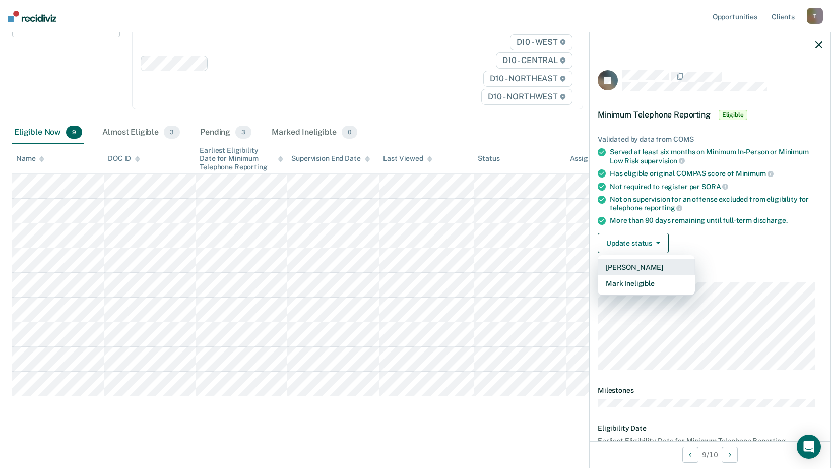
click at [636, 264] on button "[PERSON_NAME]" at bounding box center [646, 267] width 97 height 16
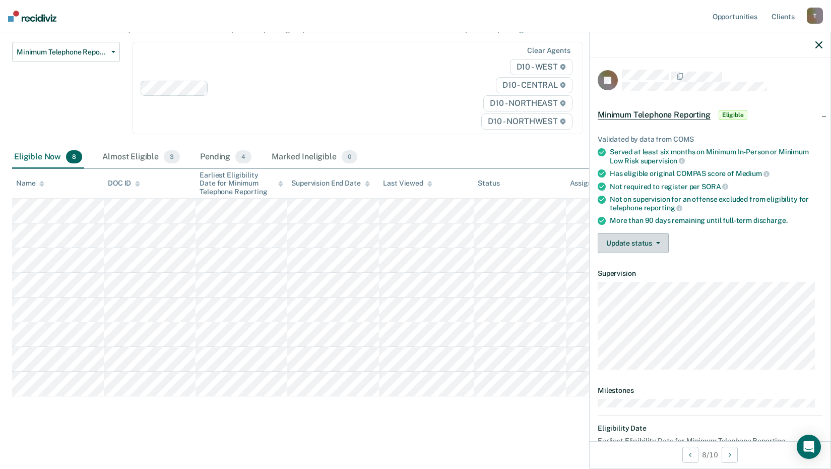
click at [657, 242] on icon "button" at bounding box center [658, 243] width 4 height 2
click at [656, 242] on icon "button" at bounding box center [658, 243] width 4 height 2
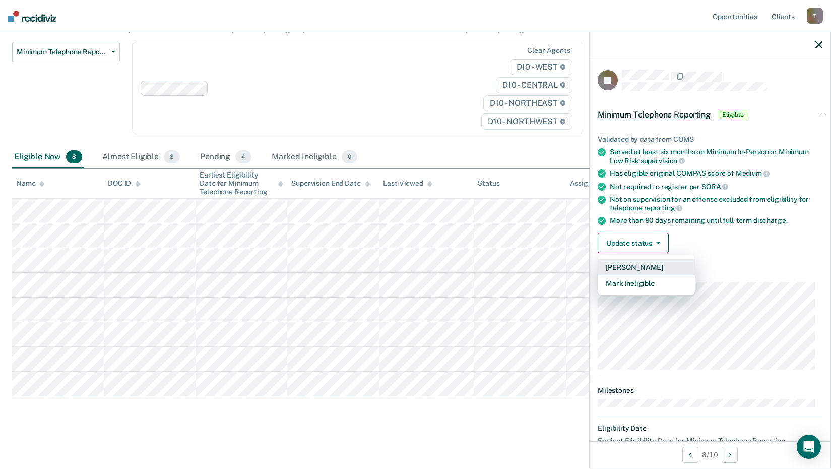
click at [643, 263] on button "[PERSON_NAME]" at bounding box center [646, 267] width 97 height 16
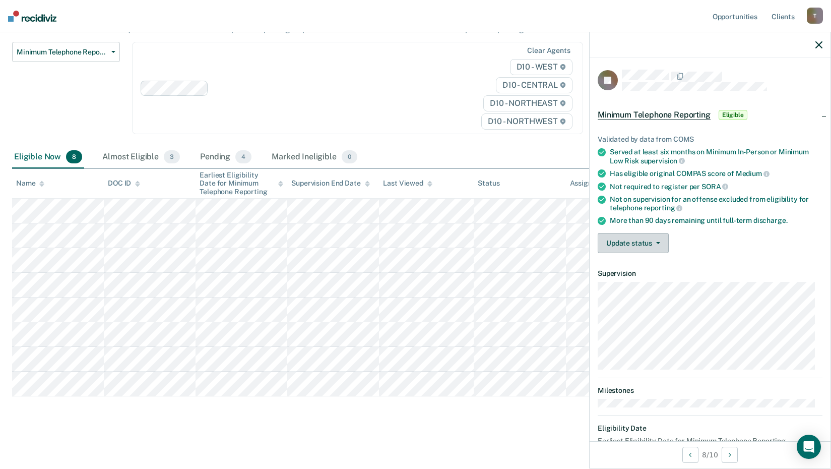
scroll to position [69, 0]
